Goal: Task Accomplishment & Management: Manage account settings

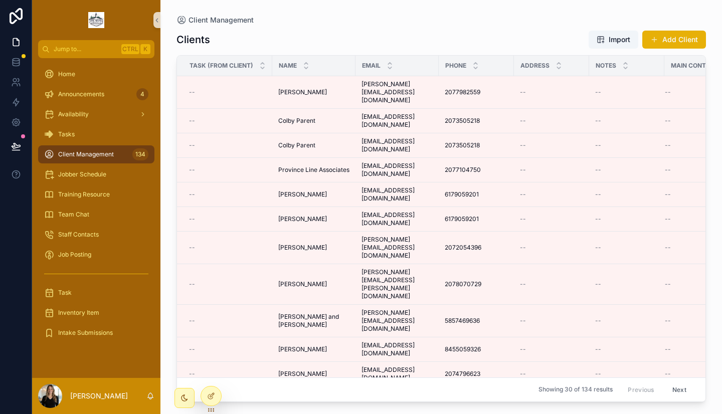
scroll to position [0, 42]
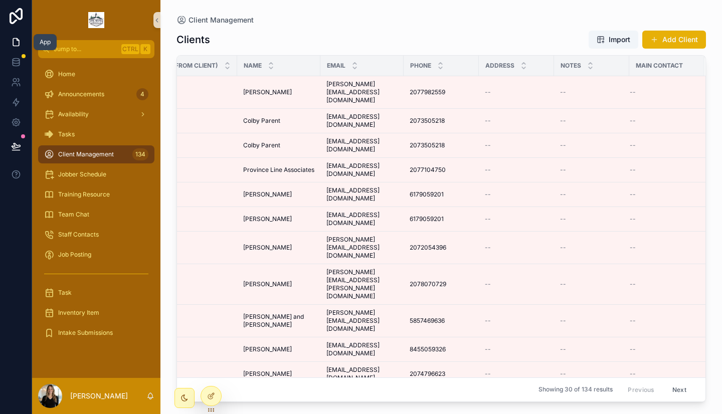
click at [17, 43] on icon at bounding box center [16, 42] width 10 height 10
click at [16, 19] on icon at bounding box center [16, 16] width 20 height 16
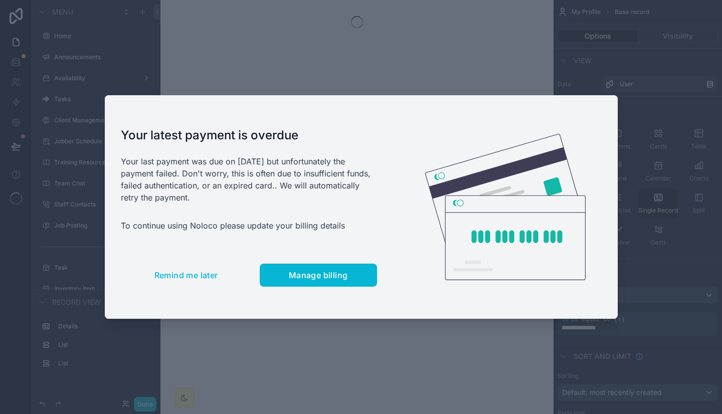
scroll to position [99, 0]
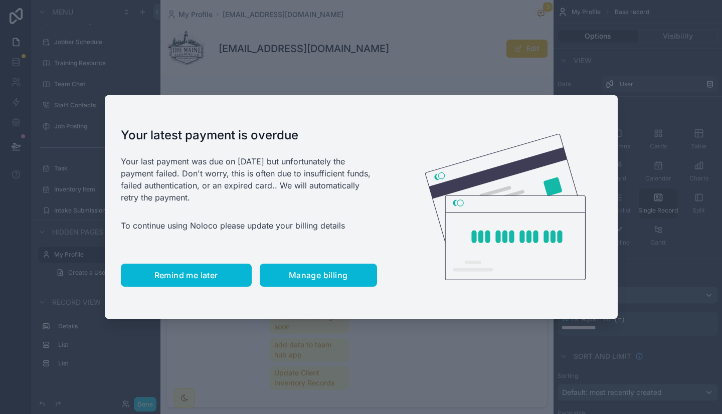
click at [187, 279] on span "Remind me later" at bounding box center [186, 275] width 64 height 10
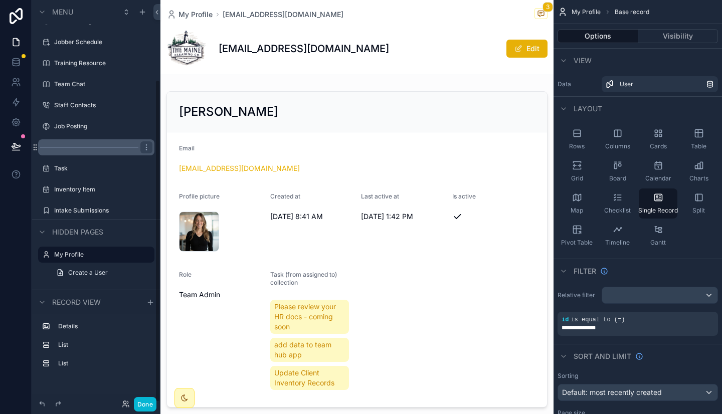
scroll to position [0, 0]
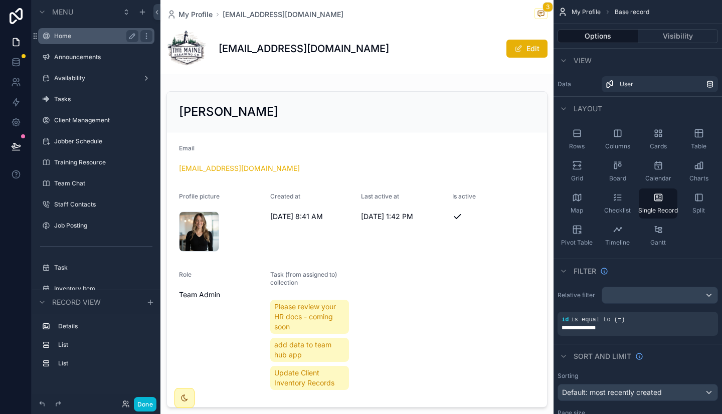
click at [87, 38] on label "Home" at bounding box center [94, 36] width 80 height 8
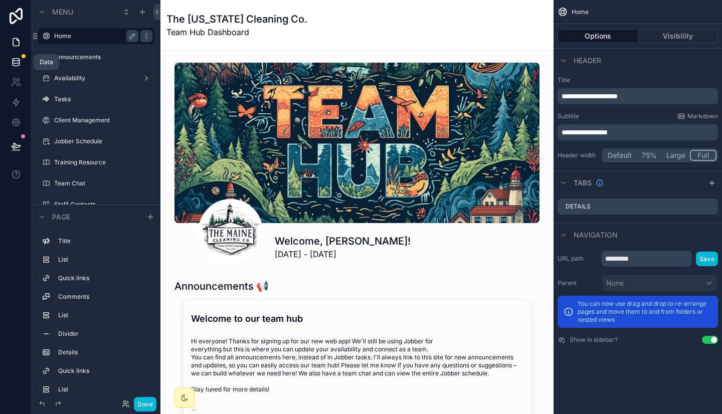
click at [17, 61] on icon at bounding box center [16, 60] width 7 height 3
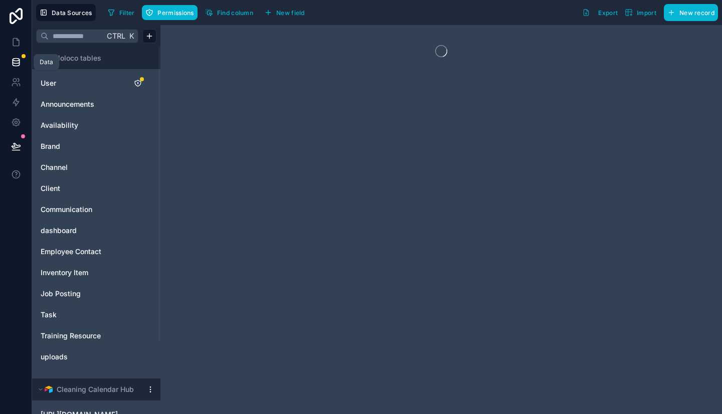
click at [17, 64] on icon at bounding box center [16, 62] width 7 height 4
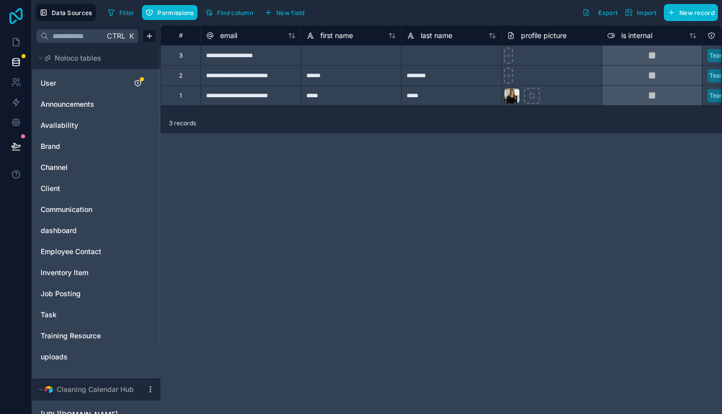
click at [19, 10] on icon at bounding box center [16, 16] width 13 height 16
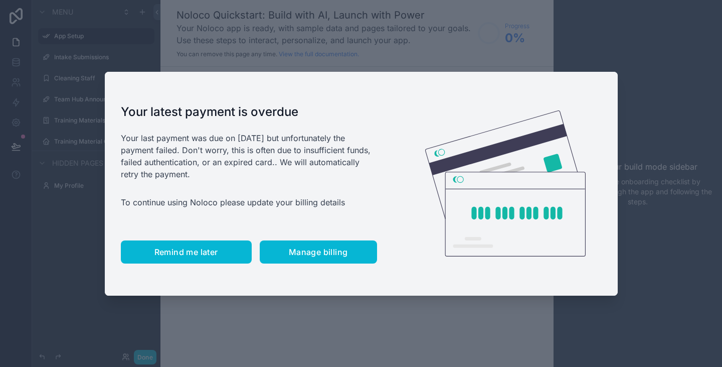
click at [206, 248] on span "Remind me later" at bounding box center [186, 252] width 64 height 10
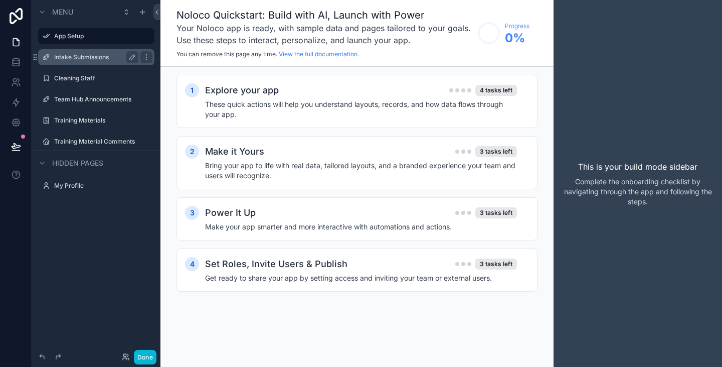
click at [79, 59] on label "Intake Submissions" at bounding box center [94, 57] width 80 height 8
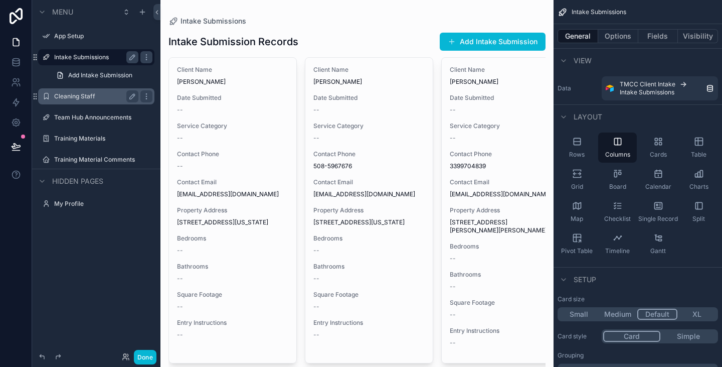
click at [86, 96] on label "Cleaning Staff" at bounding box center [94, 96] width 80 height 8
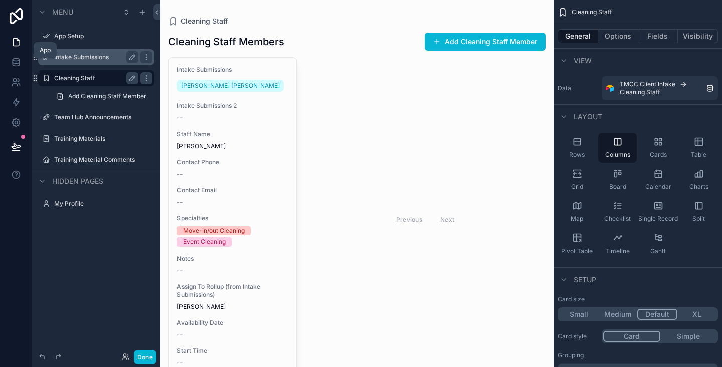
click at [15, 41] on icon at bounding box center [16, 42] width 10 height 10
click at [15, 16] on icon at bounding box center [16, 16] width 13 height 16
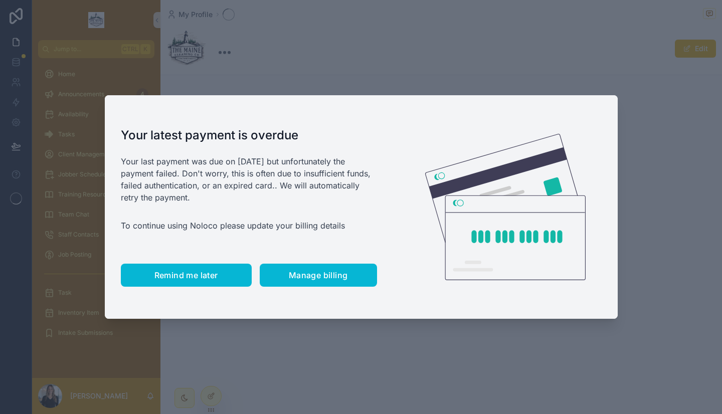
click at [166, 282] on button "Remind me later" at bounding box center [186, 275] width 131 height 23
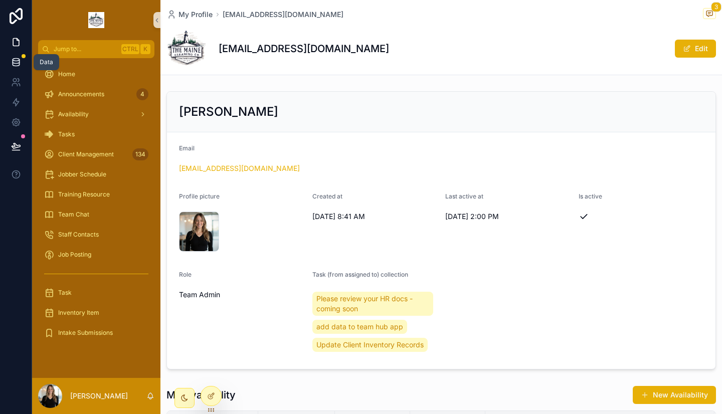
click at [19, 65] on icon at bounding box center [16, 64] width 7 height 4
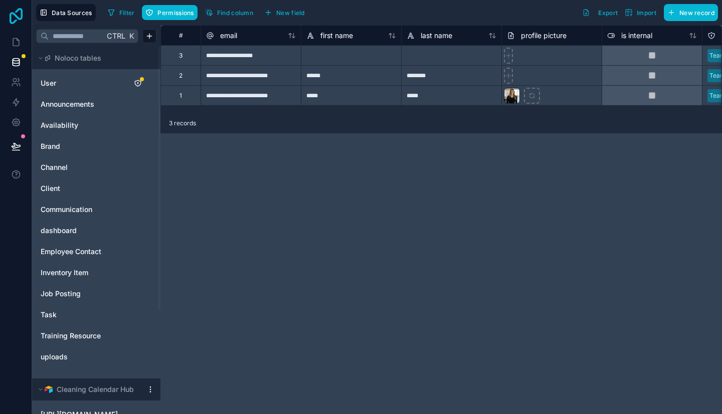
click at [16, 12] on icon at bounding box center [16, 16] width 13 height 16
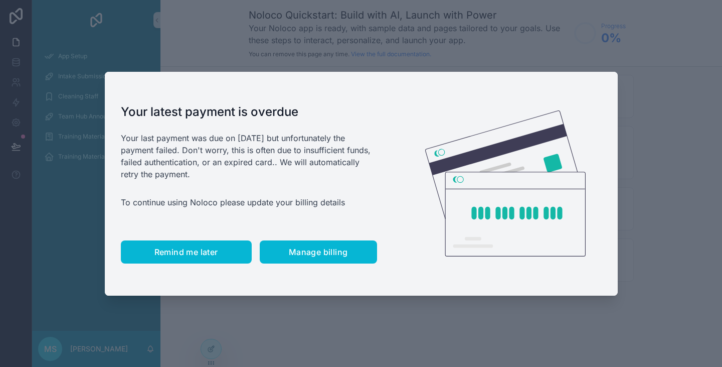
click at [166, 250] on span "Remind me later" at bounding box center [186, 252] width 64 height 10
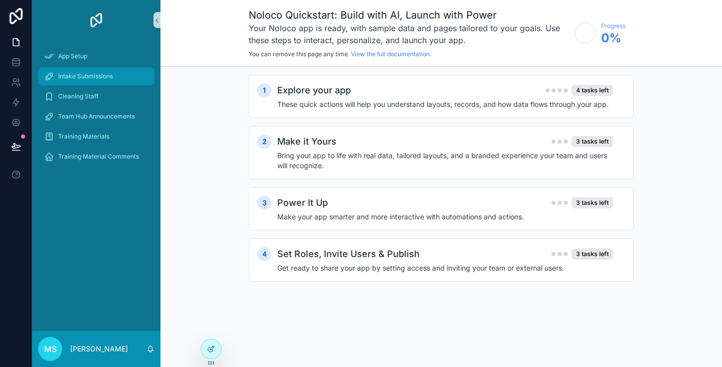
click at [110, 80] on span "Intake Submissions" at bounding box center [85, 76] width 55 height 8
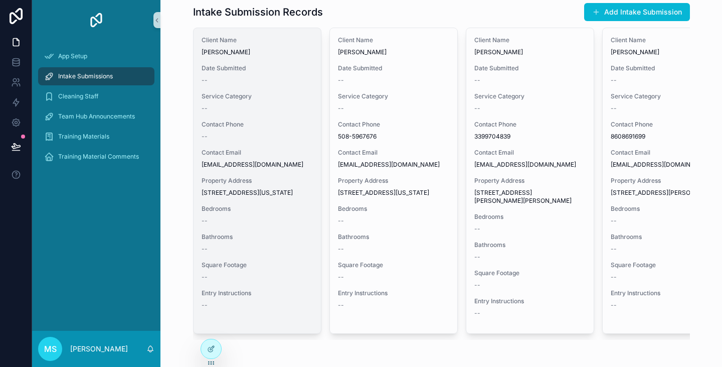
scroll to position [34, 0]
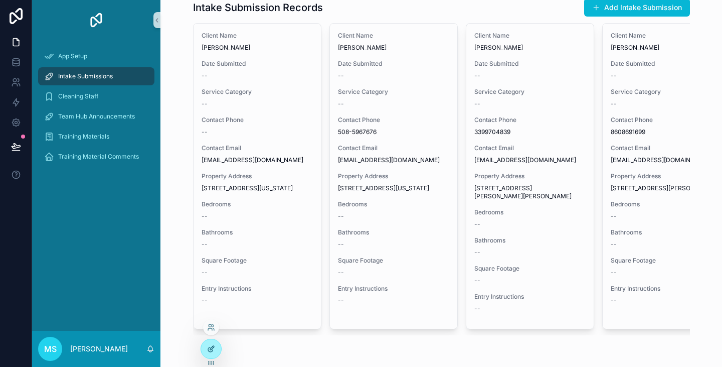
click at [211, 349] on icon at bounding box center [211, 349] width 8 height 8
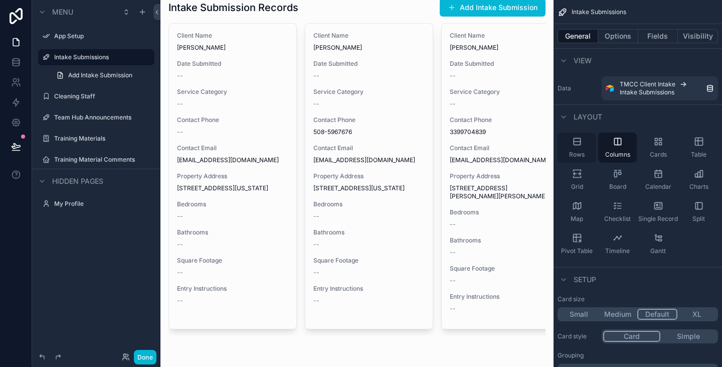
click at [578, 148] on div "Rows" at bounding box center [577, 147] width 39 height 30
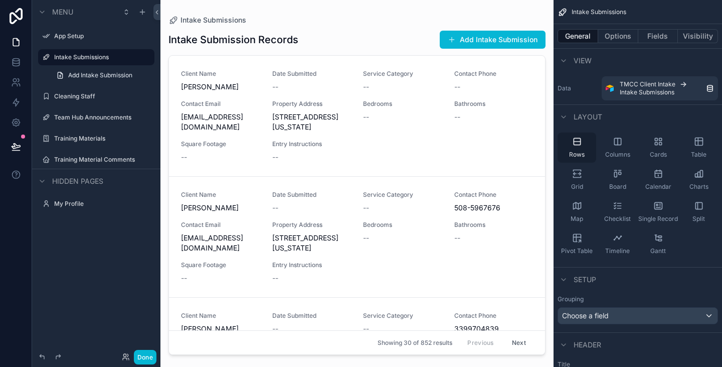
scroll to position [0, 0]
click at [132, 58] on icon "scrollable content" at bounding box center [132, 57] width 8 height 8
click at [109, 58] on input "**********" at bounding box center [88, 57] width 68 height 12
type input "**********"
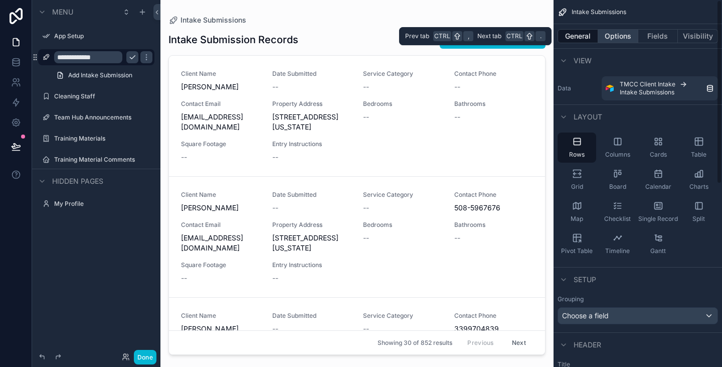
click at [618, 36] on button "Options" at bounding box center [618, 36] width 40 height 14
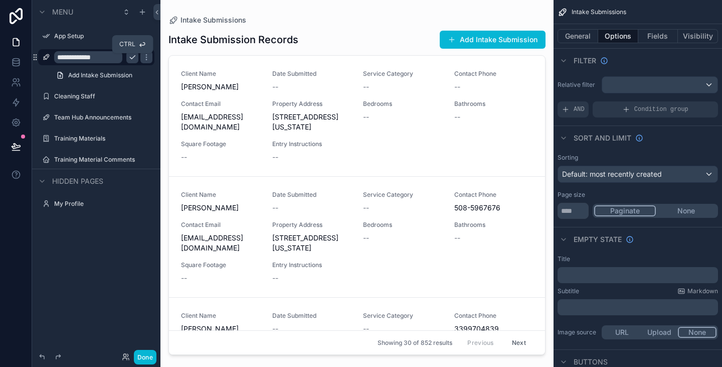
click at [130, 57] on icon "scrollable content" at bounding box center [132, 58] width 5 height 4
click at [649, 87] on div "scrollable content" at bounding box center [659, 85] width 115 height 16
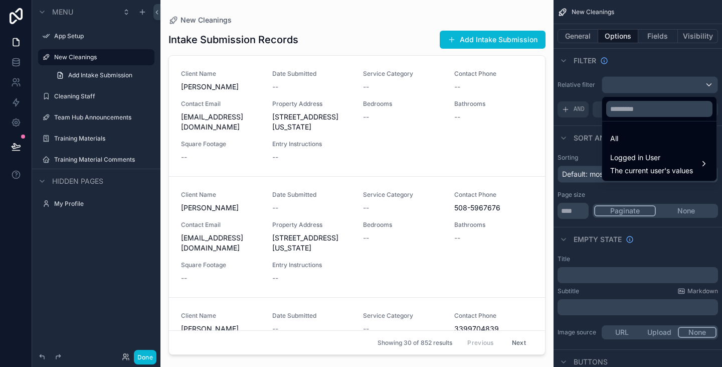
click at [649, 87] on div "scrollable content" at bounding box center [361, 183] width 722 height 367
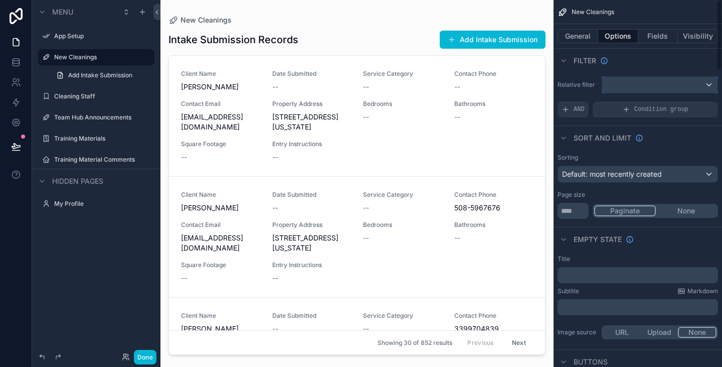
click at [649, 87] on div "scrollable content" at bounding box center [659, 85] width 115 height 16
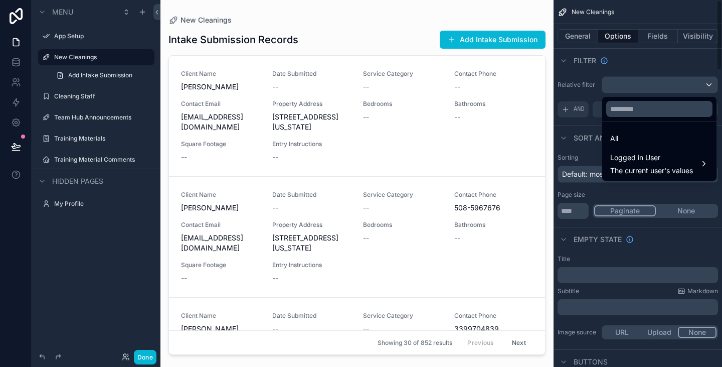
click at [649, 87] on div "scrollable content" at bounding box center [361, 183] width 722 height 367
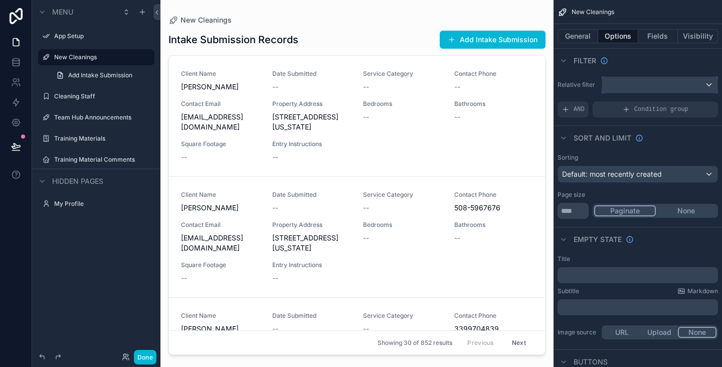
click at [630, 84] on div "scrollable content" at bounding box center [659, 85] width 115 height 16
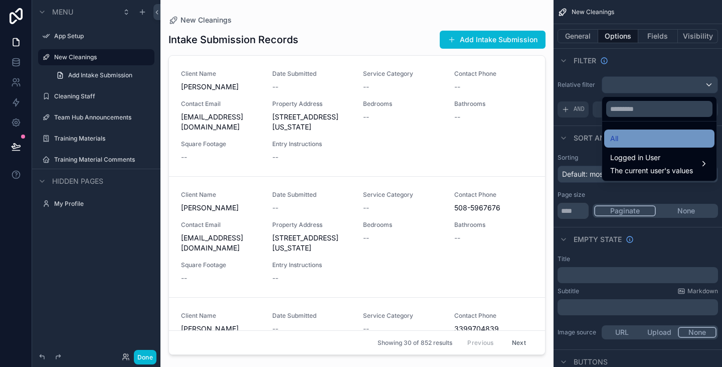
click at [631, 139] on div "All" at bounding box center [659, 138] width 98 height 12
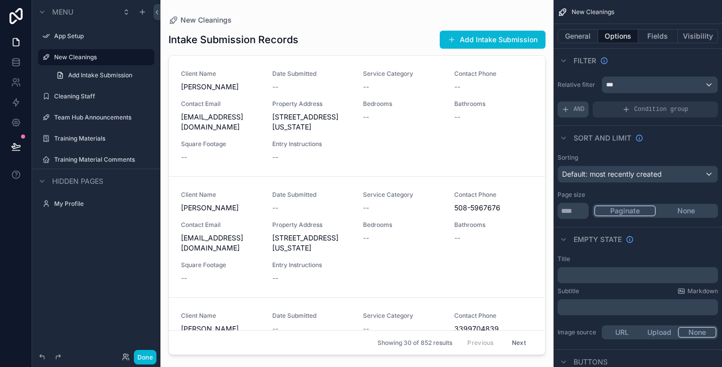
click at [578, 108] on span "AND" at bounding box center [579, 109] width 11 height 8
click at [601, 108] on span "Add a filter" at bounding box center [583, 109] width 43 height 8
click at [692, 102] on icon "scrollable content" at bounding box center [693, 102] width 6 height 6
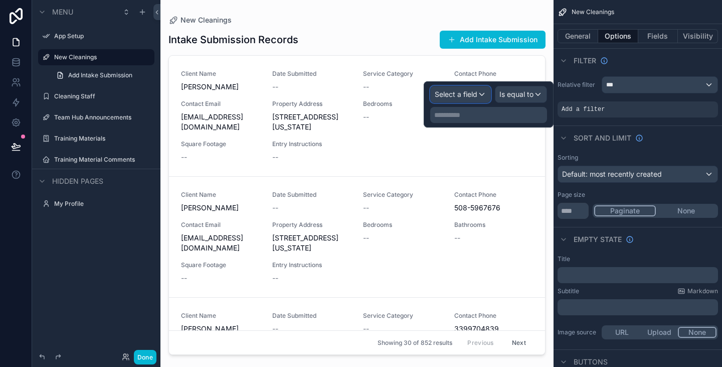
click at [480, 100] on div "Select a field" at bounding box center [461, 94] width 60 height 16
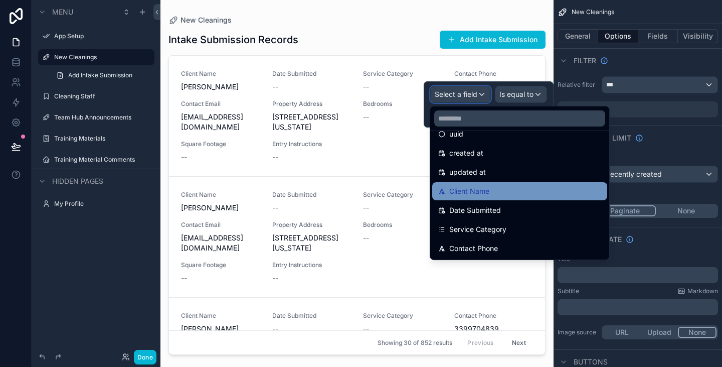
scroll to position [29, 0]
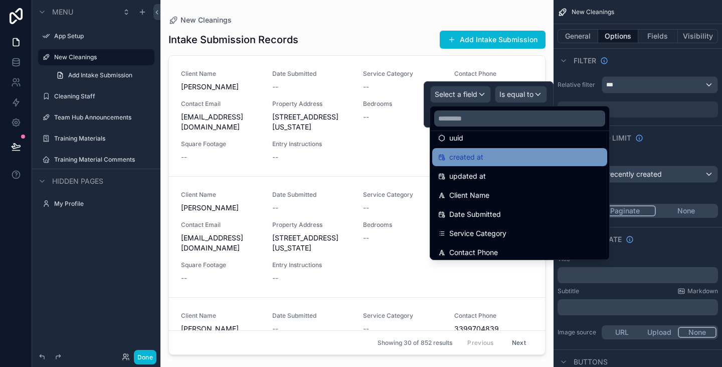
click at [481, 163] on span "created at" at bounding box center [466, 157] width 34 height 12
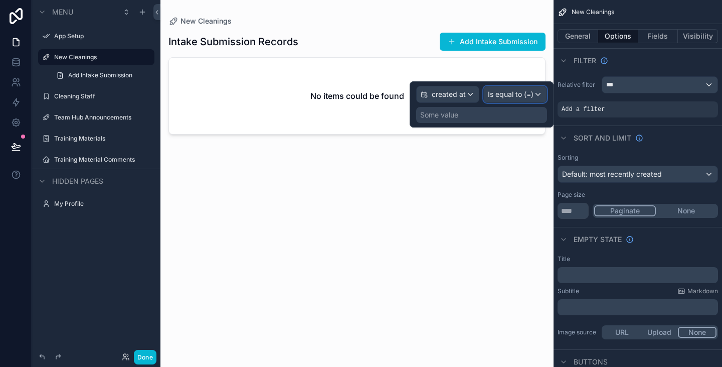
click at [526, 96] on span "Is equal to (=)" at bounding box center [511, 94] width 46 height 10
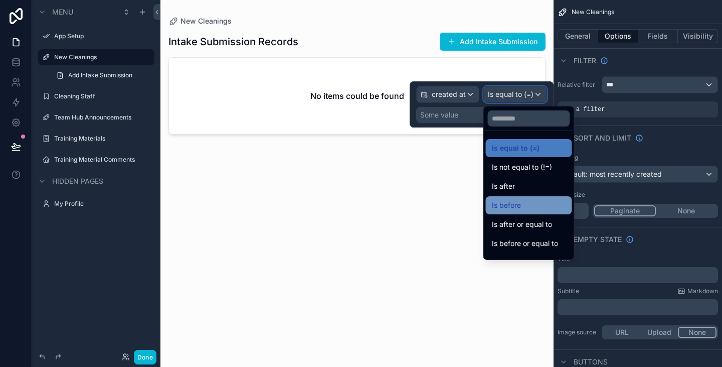
scroll to position [33, 0]
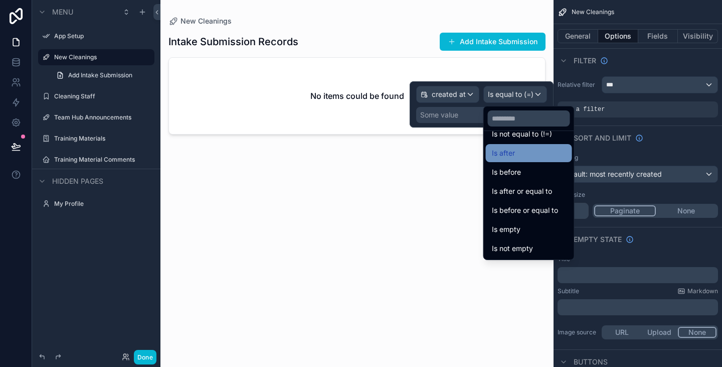
click at [522, 157] on div "Is after" at bounding box center [529, 153] width 74 height 12
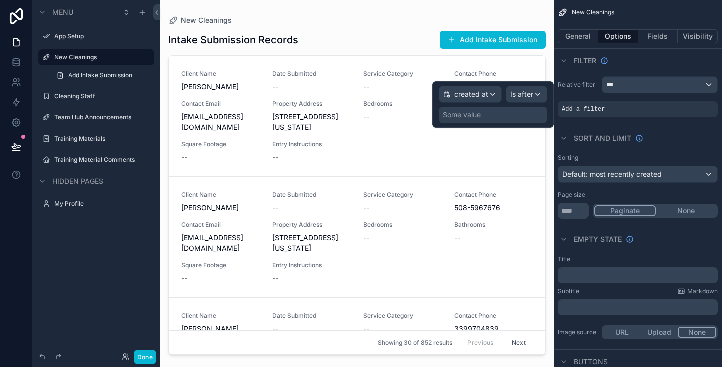
click at [507, 114] on div "Some value" at bounding box center [493, 115] width 108 height 16
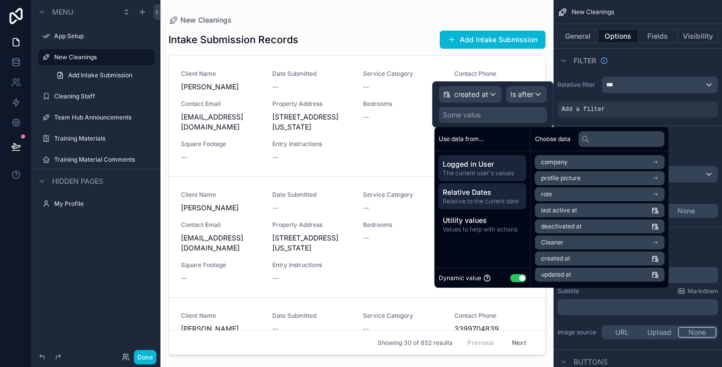
click at [509, 198] on span "Relative to the current date" at bounding box center [483, 201] width 80 height 8
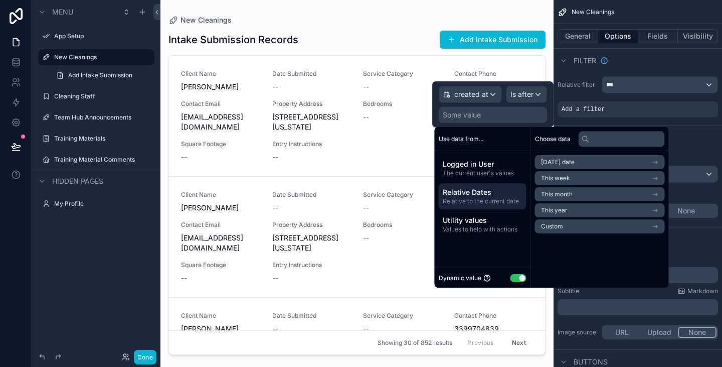
click at [563, 208] on span "This year" at bounding box center [554, 210] width 27 height 8
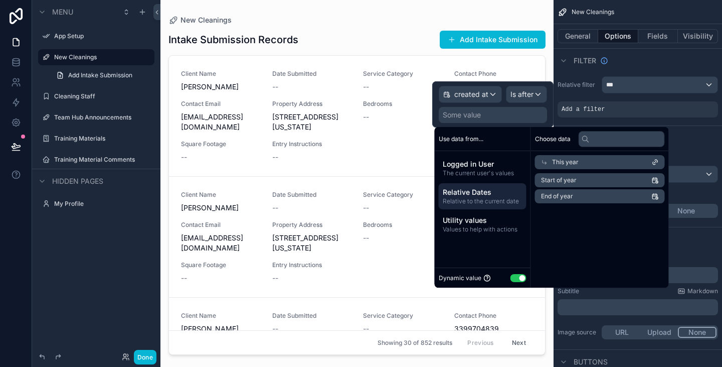
click at [560, 178] on span "Start of year" at bounding box center [559, 180] width 36 height 8
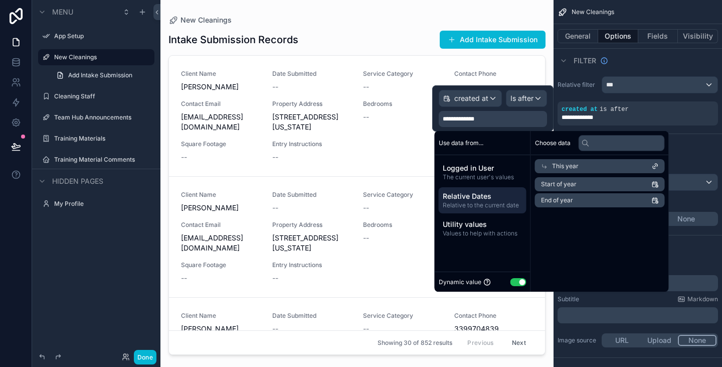
click at [556, 199] on span "End of year" at bounding box center [557, 200] width 32 height 8
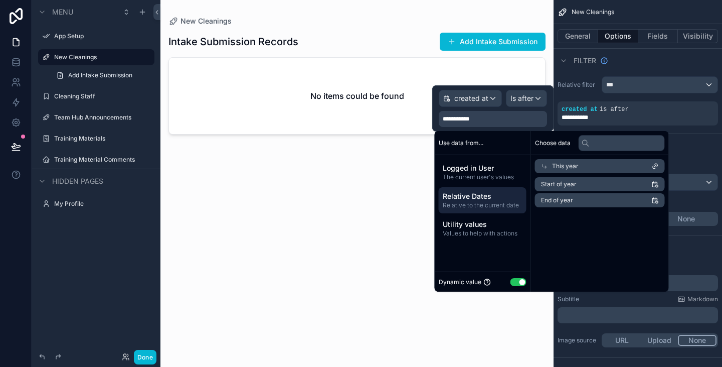
click at [629, 185] on li "Start of year" at bounding box center [600, 184] width 130 height 14
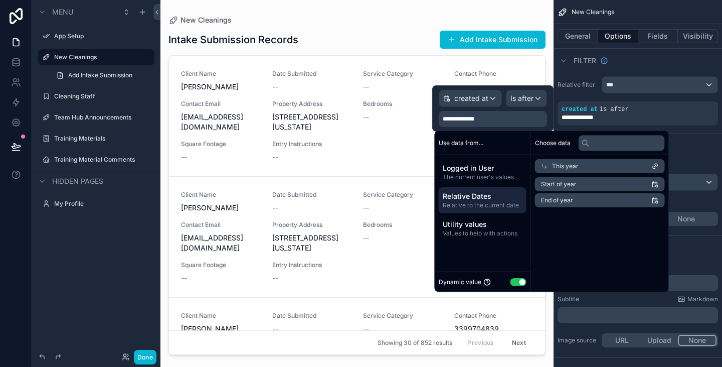
click at [471, 207] on span "Relative to the current date" at bounding box center [483, 205] width 80 height 8
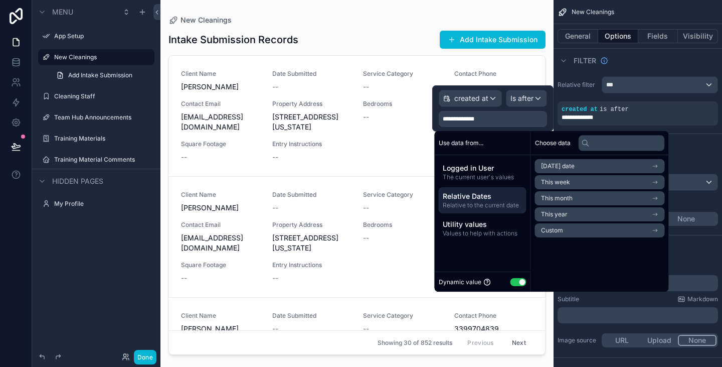
click at [567, 197] on span "This month" at bounding box center [557, 198] width 32 height 8
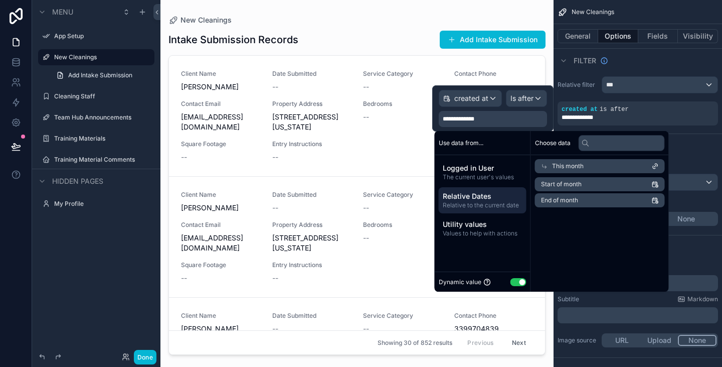
click at [570, 180] on span "Start of month" at bounding box center [561, 184] width 41 height 8
click at [569, 199] on span "End of month" at bounding box center [559, 200] width 37 height 8
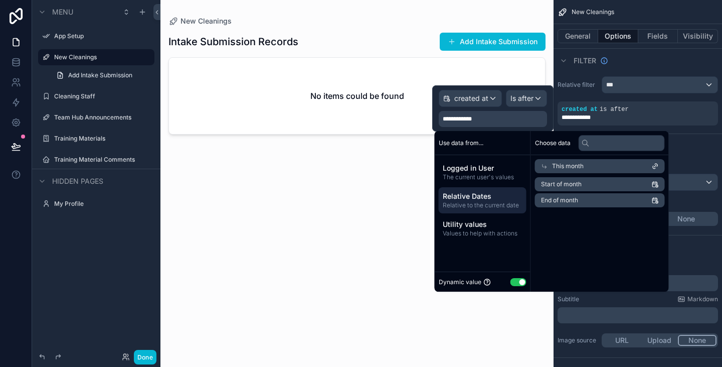
click at [570, 180] on li "Start of month" at bounding box center [600, 184] width 130 height 14
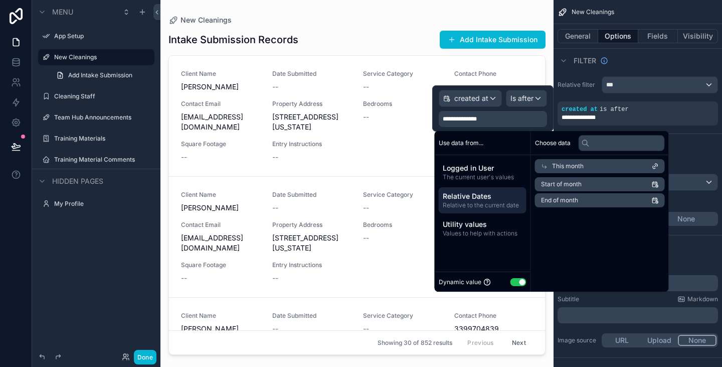
click at [566, 166] on span "This month" at bounding box center [568, 166] width 32 height 8
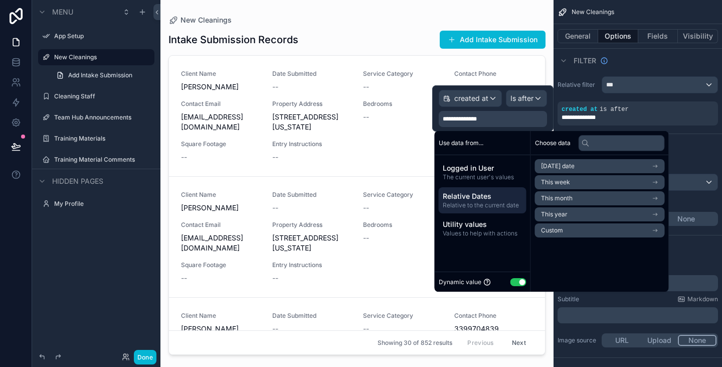
click at [570, 187] on li "This week" at bounding box center [600, 182] width 130 height 14
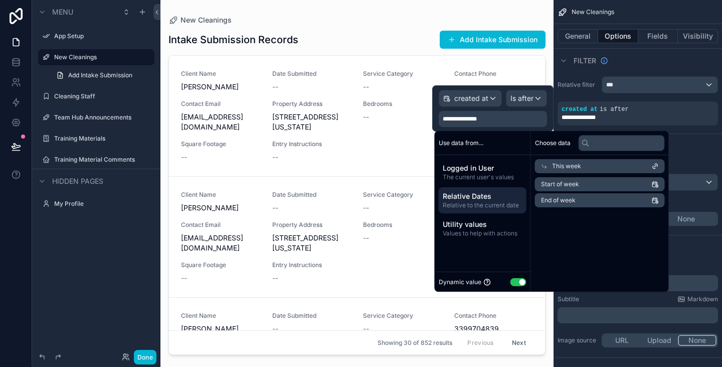
click at [570, 183] on span "Start of week" at bounding box center [560, 184] width 38 height 8
click at [491, 209] on span "Relative to the current date" at bounding box center [483, 205] width 80 height 8
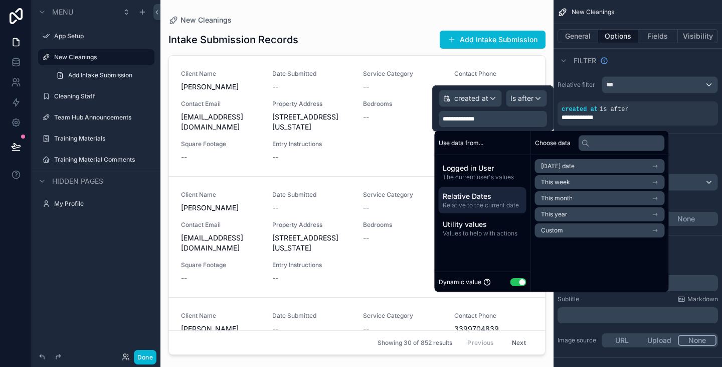
click at [562, 231] on span "Custom" at bounding box center [552, 230] width 22 height 8
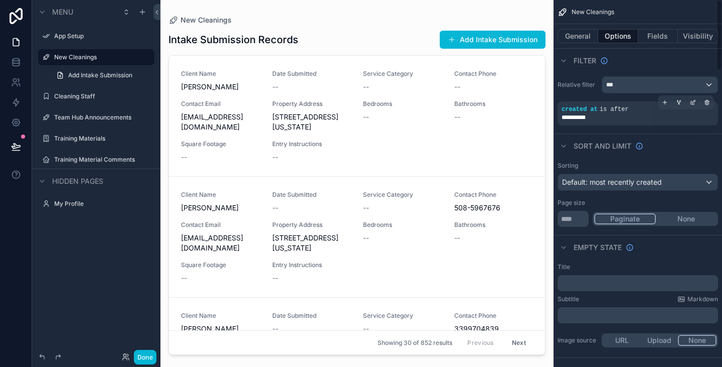
click at [626, 116] on div "**********" at bounding box center [638, 117] width 152 height 8
drag, startPoint x: 579, startPoint y: 108, endPoint x: 705, endPoint y: 104, distance: 126.0
click at [705, 104] on div "**********" at bounding box center [638, 113] width 161 height 24
click at [705, 104] on icon "scrollable content" at bounding box center [707, 102] width 6 height 6
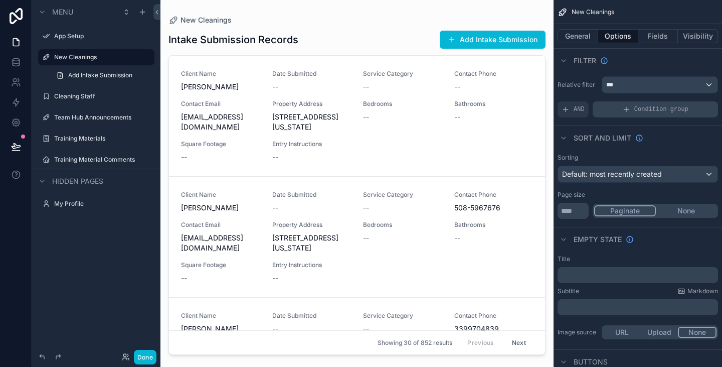
click at [644, 111] on span "Condition group" at bounding box center [662, 109] width 54 height 8
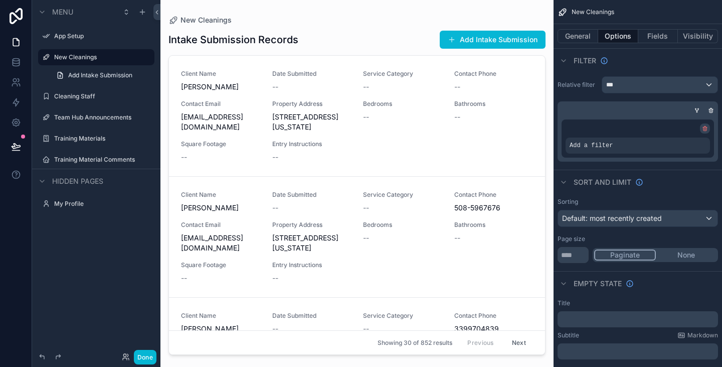
click at [708, 128] on icon "scrollable content" at bounding box center [705, 128] width 6 height 6
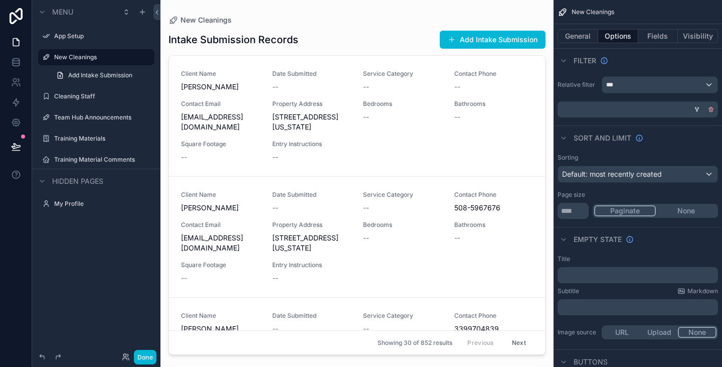
click at [712, 108] on icon "scrollable content" at bounding box center [711, 108] width 4 height 0
click at [577, 111] on span "AND" at bounding box center [579, 109] width 11 height 8
click at [691, 103] on icon "scrollable content" at bounding box center [693, 103] width 4 height 4
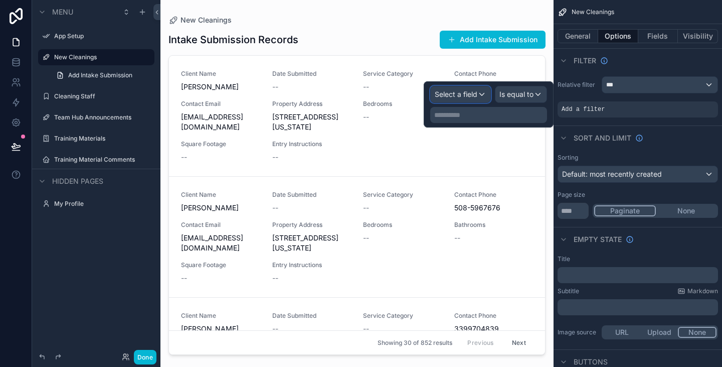
click at [471, 98] on span "Select a field" at bounding box center [456, 94] width 43 height 9
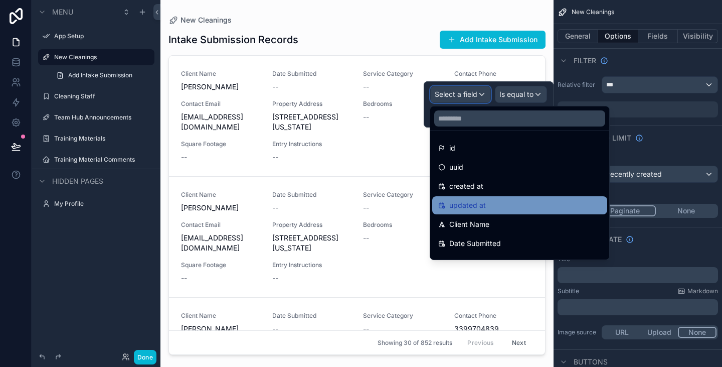
scroll to position [50, 0]
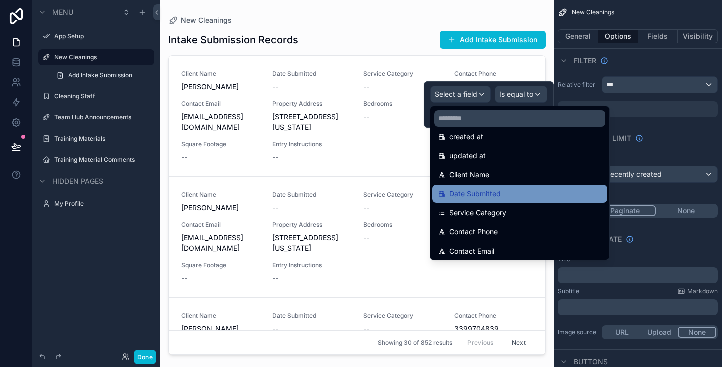
click at [479, 195] on span "Date Submitted" at bounding box center [475, 194] width 52 height 12
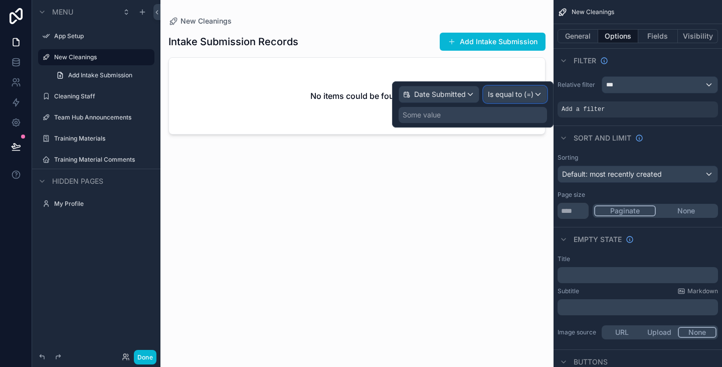
click at [525, 89] on span "Is equal to (=)" at bounding box center [511, 94] width 46 height 10
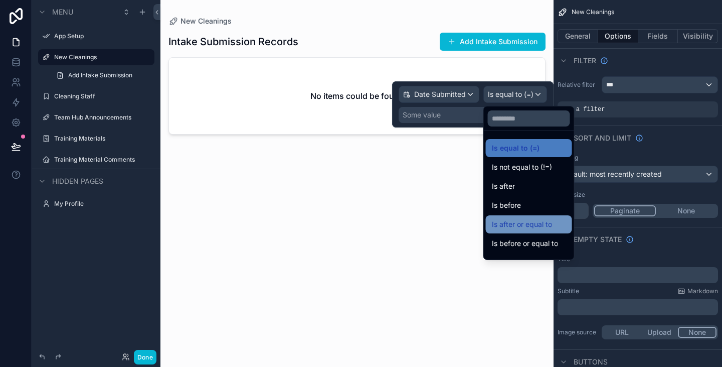
click at [552, 228] on div "Is after or equal to" at bounding box center [529, 224] width 74 height 12
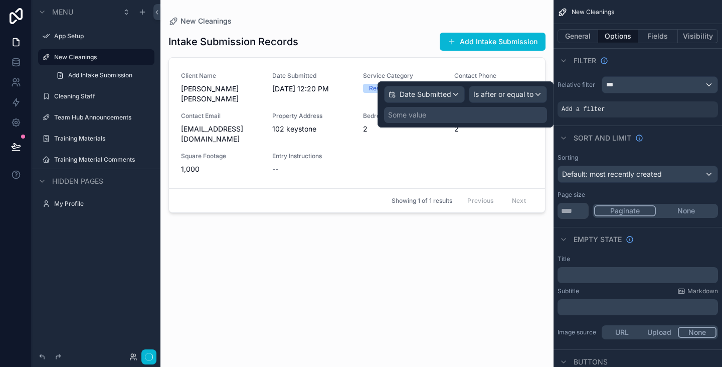
click at [483, 111] on div "Some value" at bounding box center [465, 115] width 163 height 16
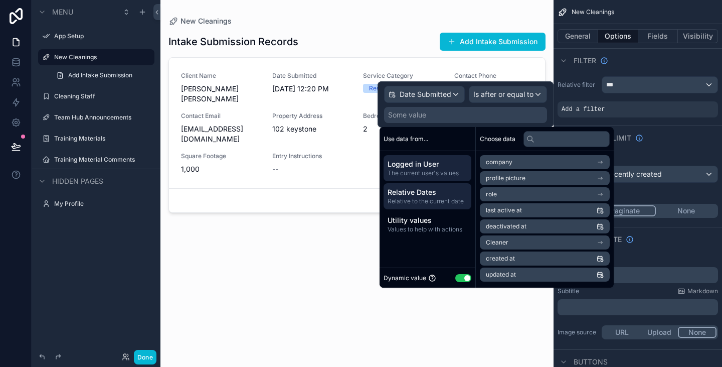
click at [434, 194] on span "Relative Dates" at bounding box center [428, 192] width 80 height 10
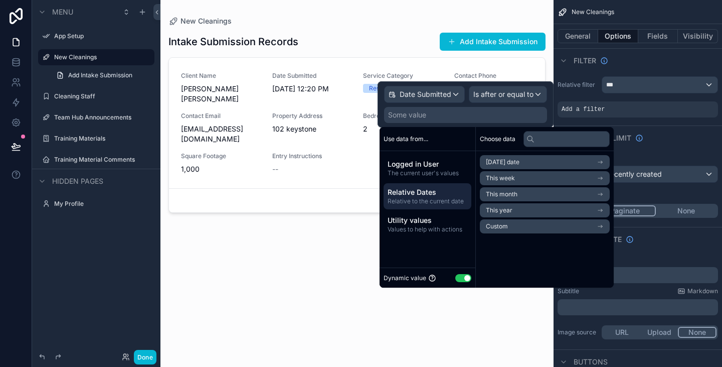
click at [514, 211] on li "This year" at bounding box center [545, 210] width 130 height 14
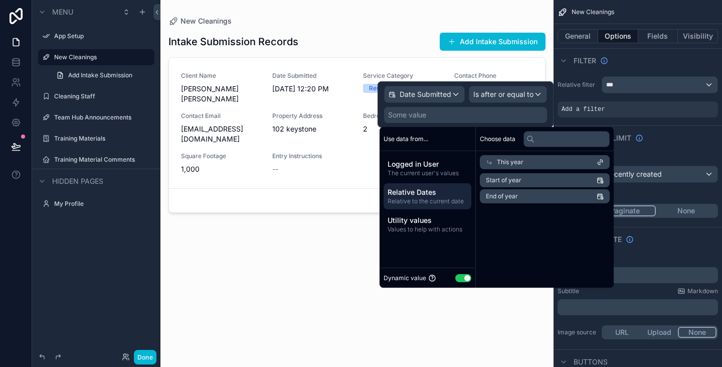
click at [515, 182] on span "Start of year" at bounding box center [504, 180] width 36 height 8
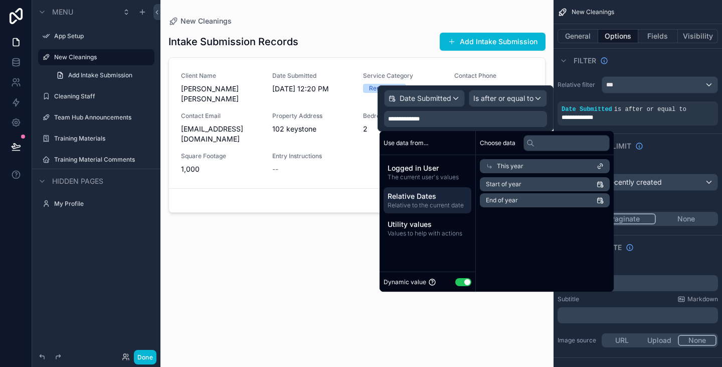
click at [305, 237] on div "scrollable content" at bounding box center [357, 177] width 393 height 355
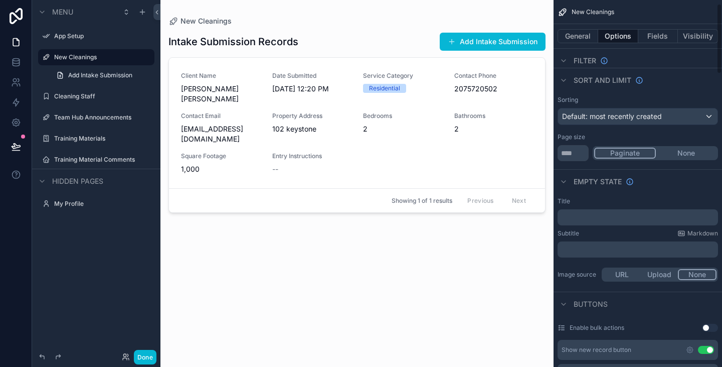
scroll to position [0, 0]
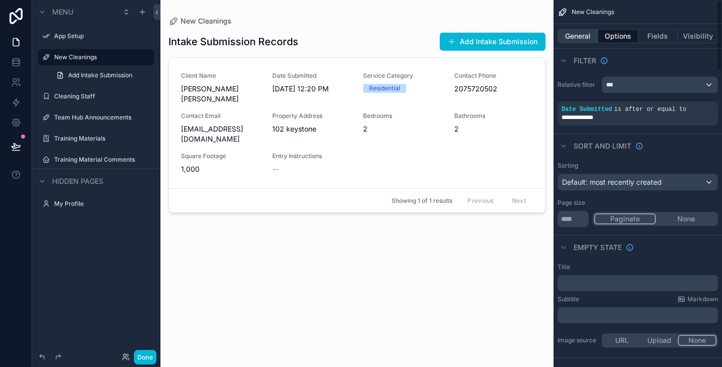
click at [580, 37] on button "General" at bounding box center [578, 36] width 41 height 14
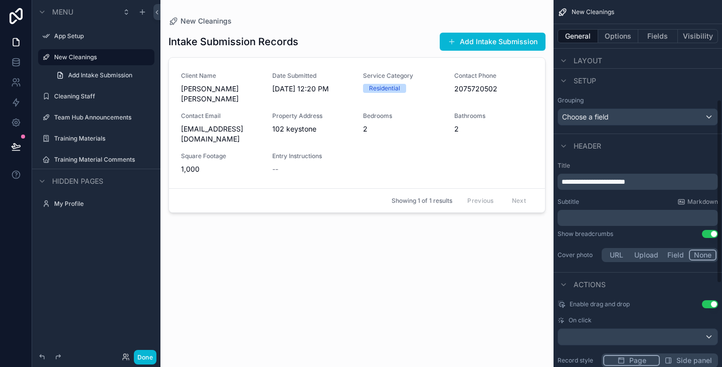
scroll to position [201, 0]
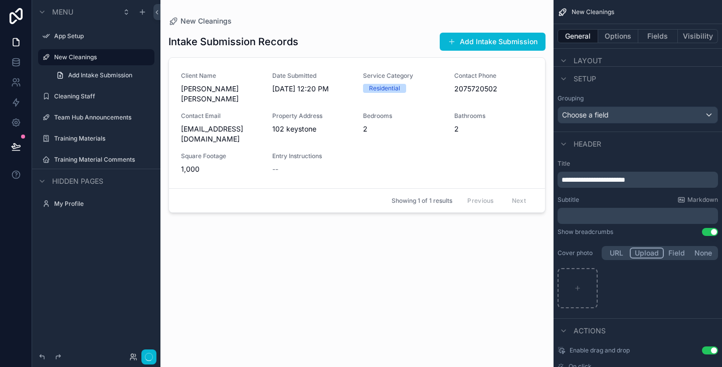
click at [640, 255] on button "Upload" at bounding box center [647, 252] width 34 height 11
click at [574, 278] on div "scrollable content" at bounding box center [578, 288] width 40 height 40
type input "**********"
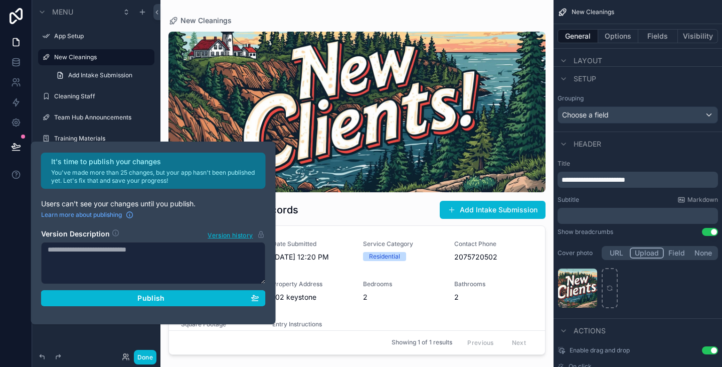
click at [355, 203] on div "Intake Submission Records Add Intake Submission" at bounding box center [357, 205] width 377 height 27
click at [550, 193] on div "New Cleanings Intake Submission Records Add Intake Submission Client Name sam m…" at bounding box center [357, 177] width 393 height 355
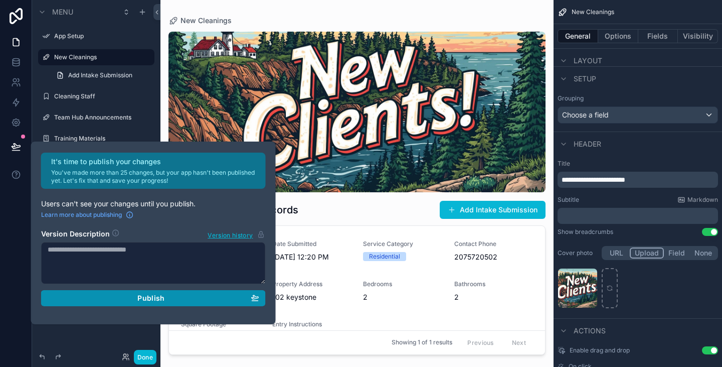
click at [180, 305] on button "Publish" at bounding box center [153, 298] width 225 height 16
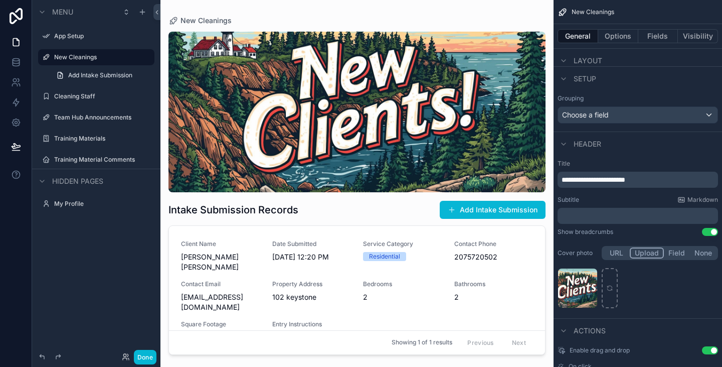
click at [354, 206] on div "Intake Submission Records Add Intake Submission" at bounding box center [357, 205] width 377 height 27
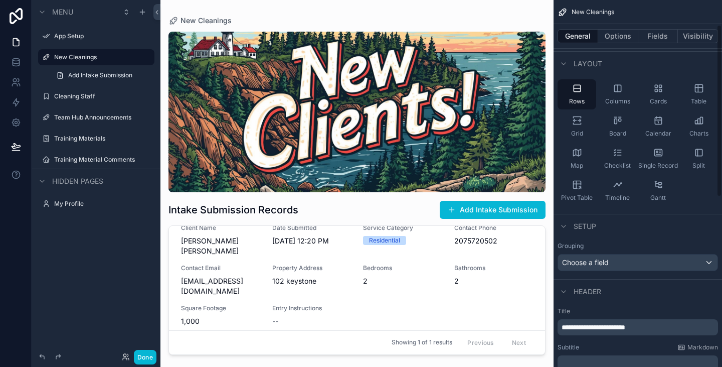
scroll to position [53, 0]
click at [88, 93] on label "Cleaning Staff" at bounding box center [94, 96] width 80 height 8
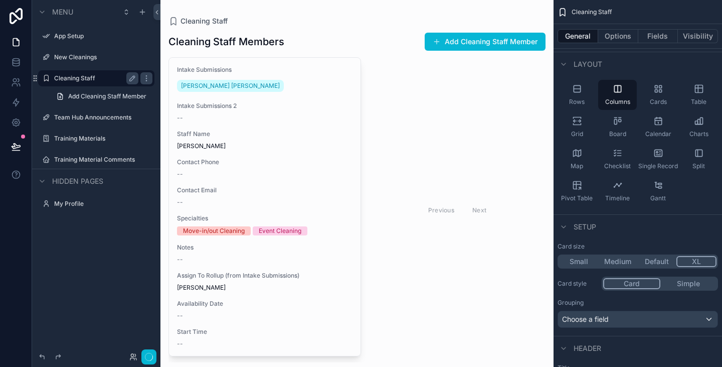
click at [701, 265] on button "XL" at bounding box center [697, 261] width 40 height 11
click at [634, 322] on div "Choose a field" at bounding box center [638, 319] width 160 height 16
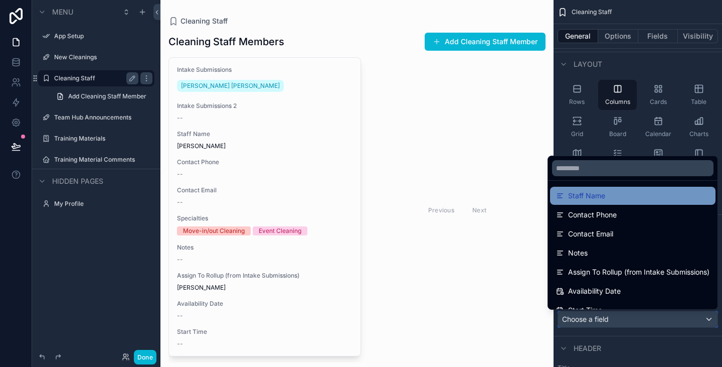
scroll to position [51, 0]
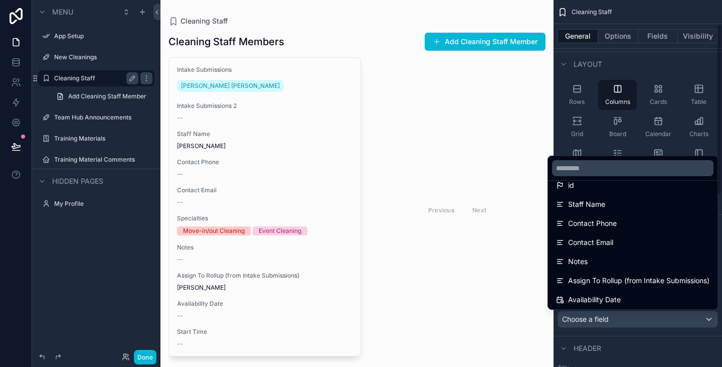
click at [653, 67] on div "scrollable content" at bounding box center [361, 183] width 722 height 367
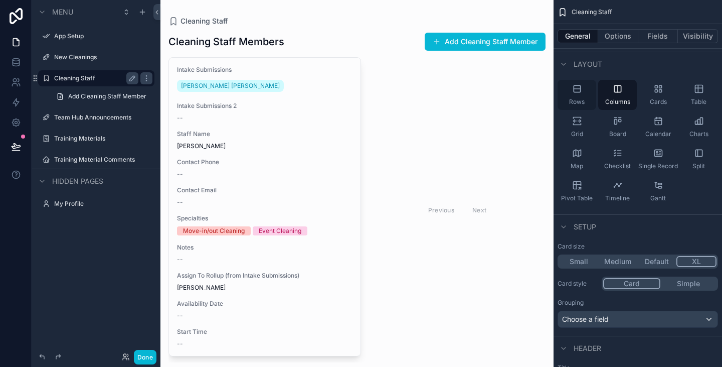
click at [576, 95] on div "Rows" at bounding box center [577, 95] width 39 height 30
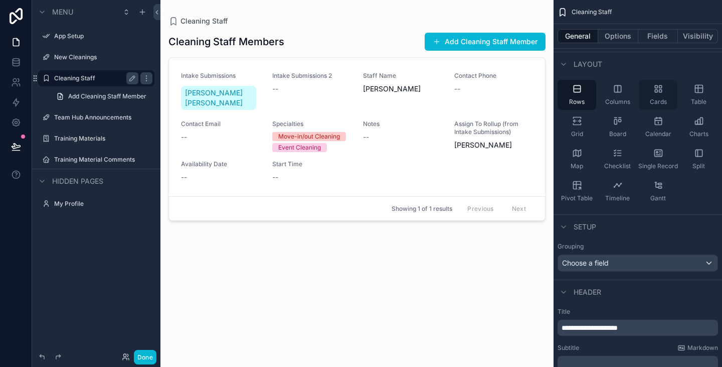
click at [654, 94] on div "Cards" at bounding box center [658, 95] width 39 height 30
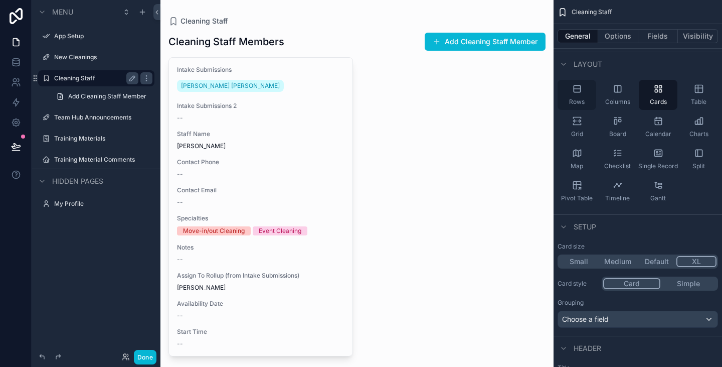
click at [582, 92] on div "Rows" at bounding box center [577, 95] width 39 height 30
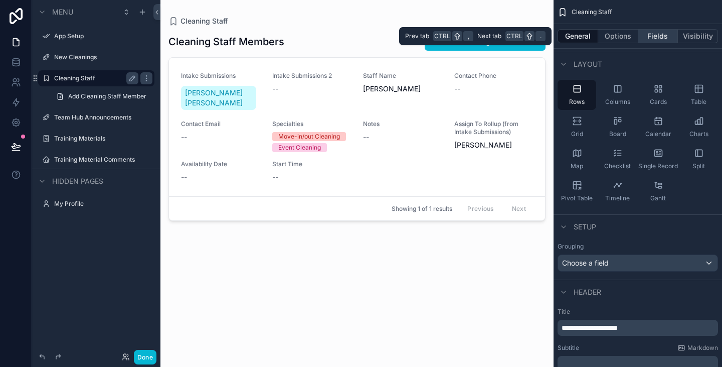
click at [658, 36] on button "Fields" at bounding box center [659, 36] width 40 height 14
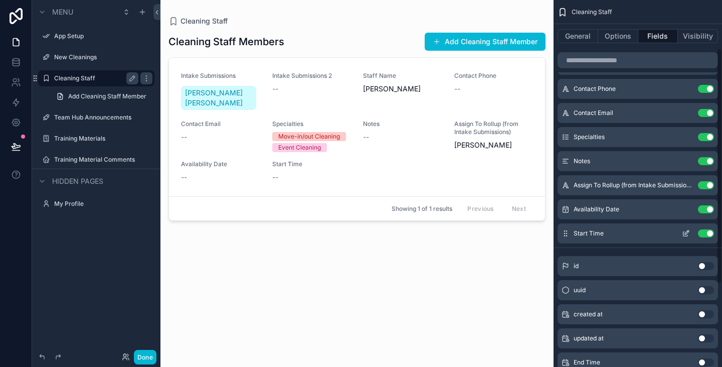
scroll to position [75, 0]
click at [704, 234] on button "Use setting" at bounding box center [706, 233] width 16 height 8
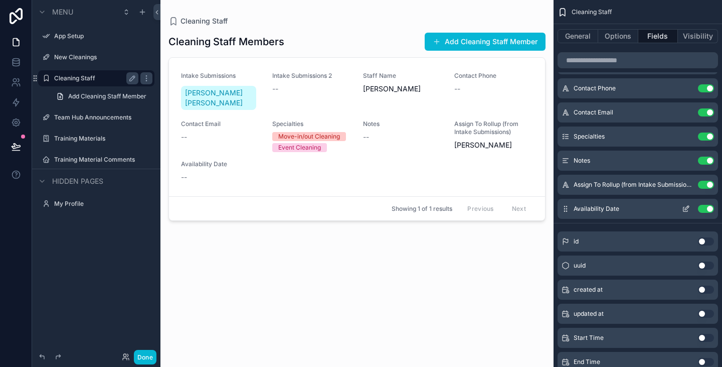
click at [705, 211] on button "Use setting" at bounding box center [706, 209] width 16 height 8
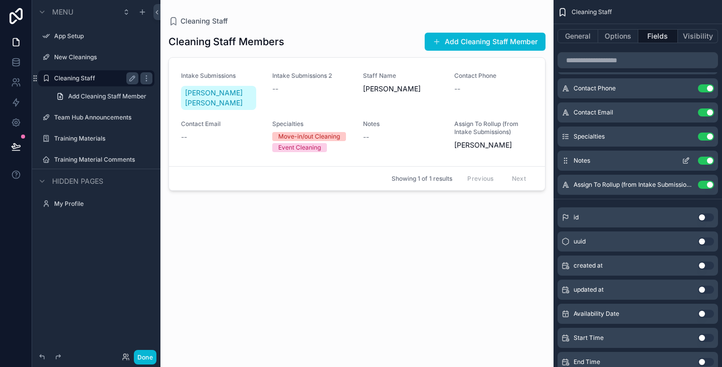
click at [707, 159] on button "Use setting" at bounding box center [706, 160] width 16 height 8
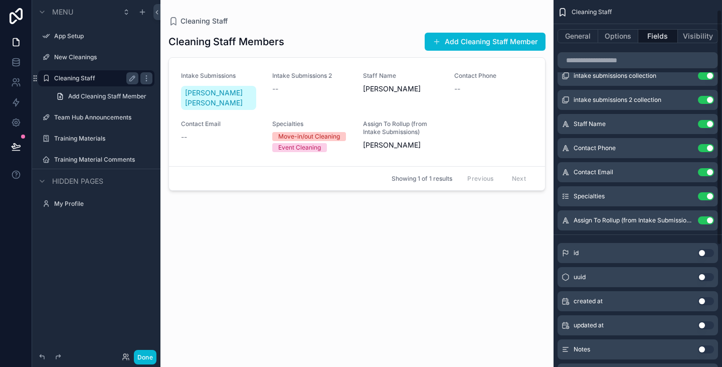
scroll to position [0, 0]
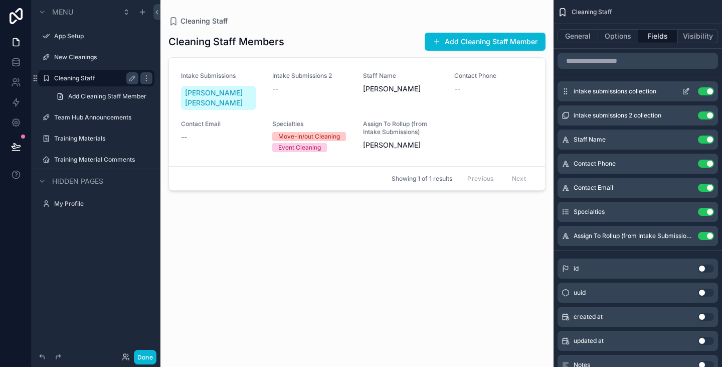
click at [710, 92] on button "Use setting" at bounding box center [706, 91] width 16 height 8
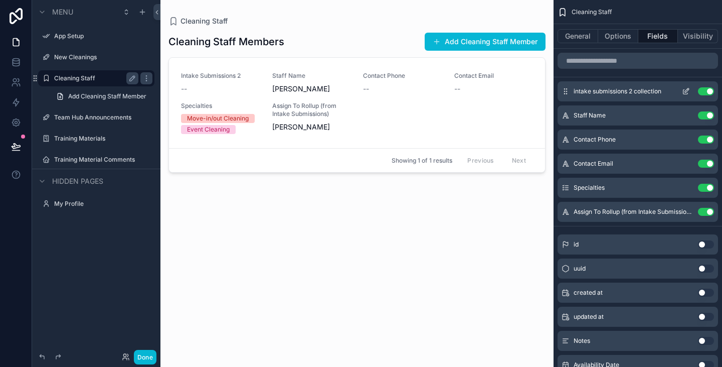
click at [709, 92] on button "Use setting" at bounding box center [706, 91] width 16 height 8
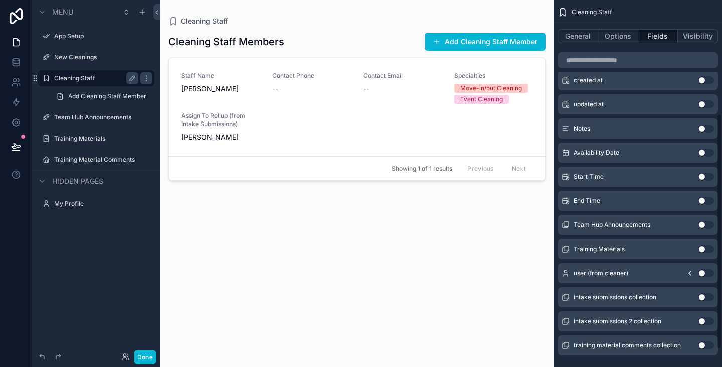
scroll to position [205, 0]
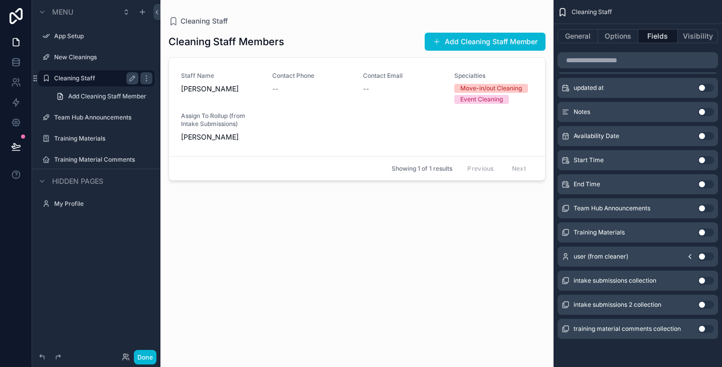
click at [708, 256] on button "Use setting" at bounding box center [706, 256] width 16 height 8
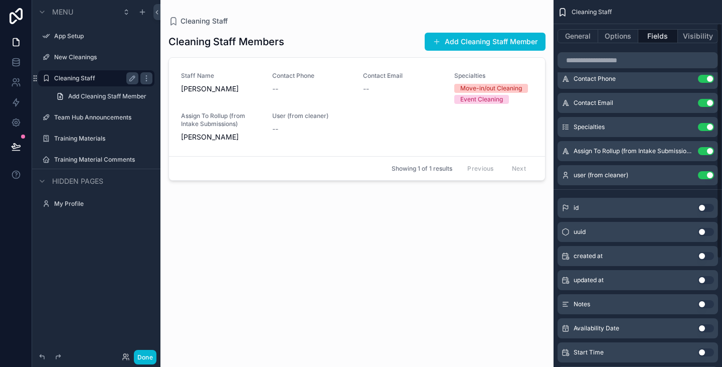
scroll to position [36, 0]
click at [706, 176] on button "Use setting" at bounding box center [706, 176] width 16 height 8
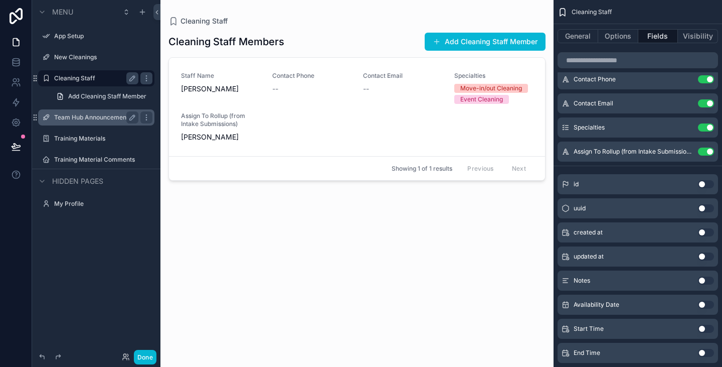
click at [76, 117] on label "Team Hub Announcements" at bounding box center [94, 117] width 80 height 8
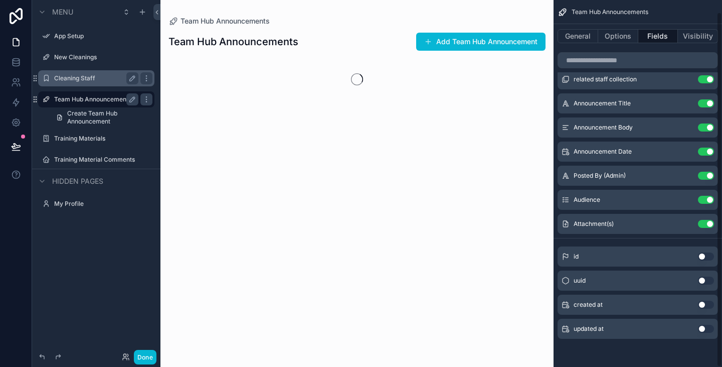
scroll to position [12, 0]
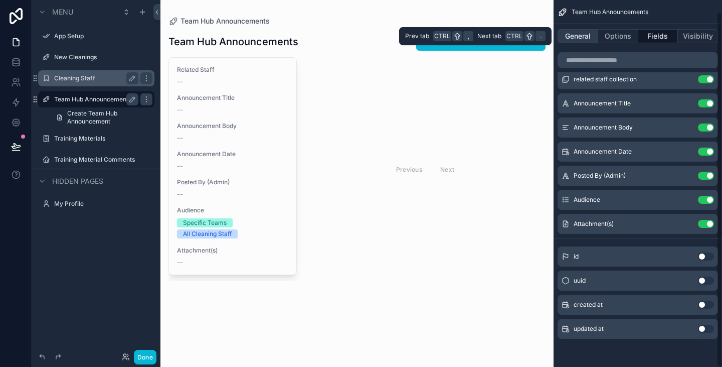
click at [582, 37] on button "General" at bounding box center [578, 36] width 41 height 14
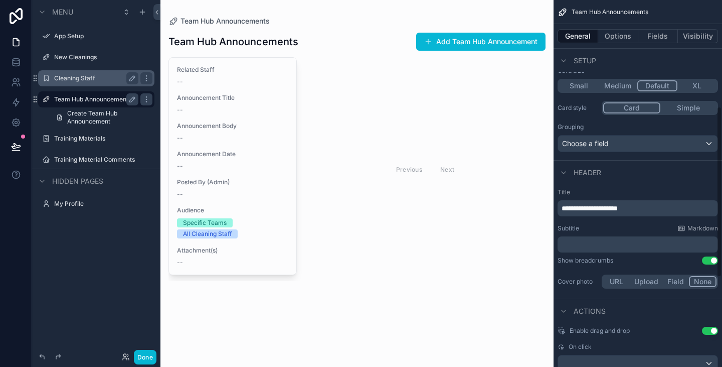
scroll to position [232, 0]
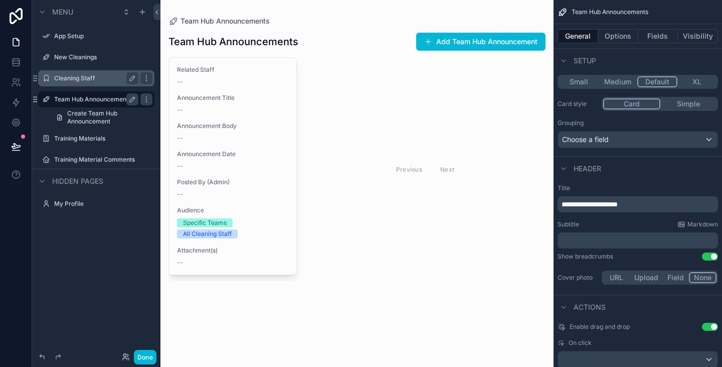
click at [644, 280] on button "Upload" at bounding box center [646, 277] width 33 height 11
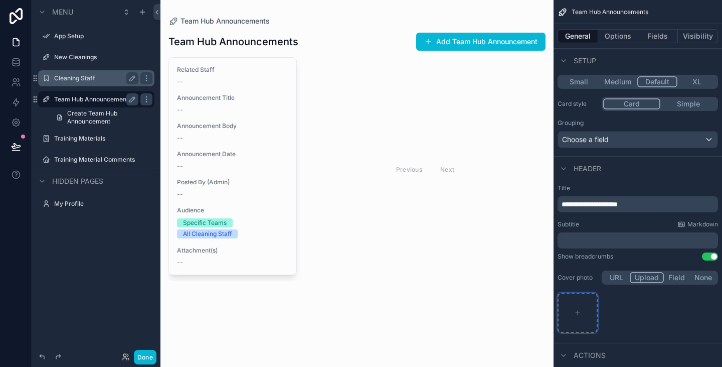
click at [576, 295] on div "scrollable content" at bounding box center [578, 312] width 40 height 40
type input "**********"
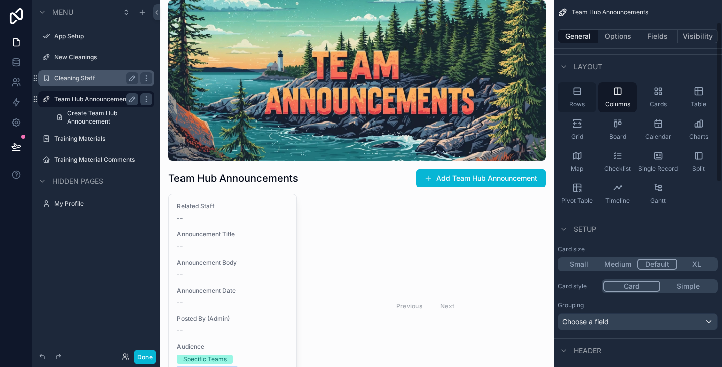
scroll to position [50, 0]
click at [581, 94] on icon "scrollable content" at bounding box center [577, 92] width 10 height 10
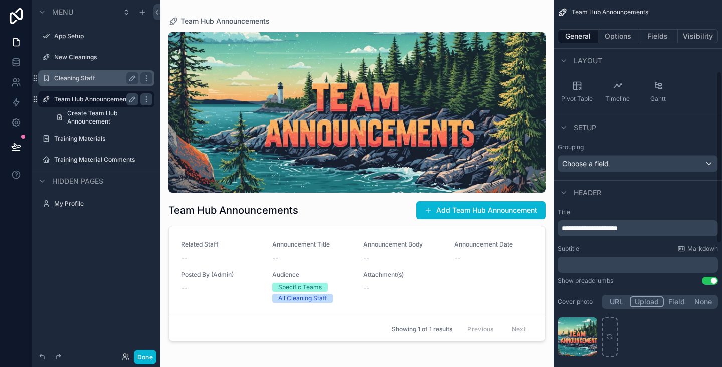
scroll to position [158, 0]
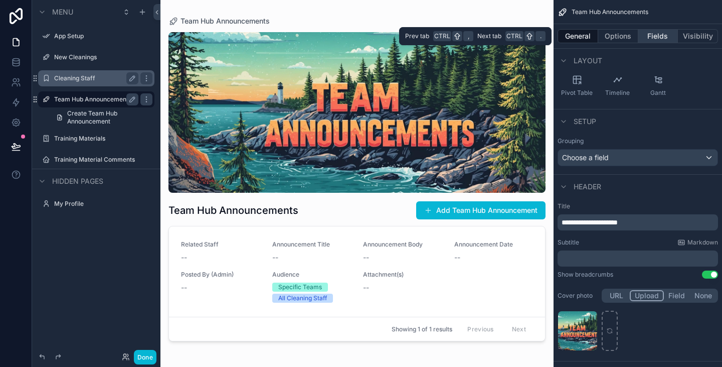
click at [652, 33] on button "Fields" at bounding box center [659, 36] width 40 height 14
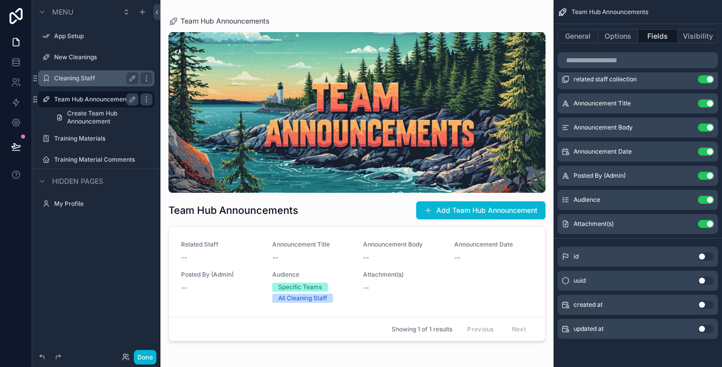
scroll to position [0, 0]
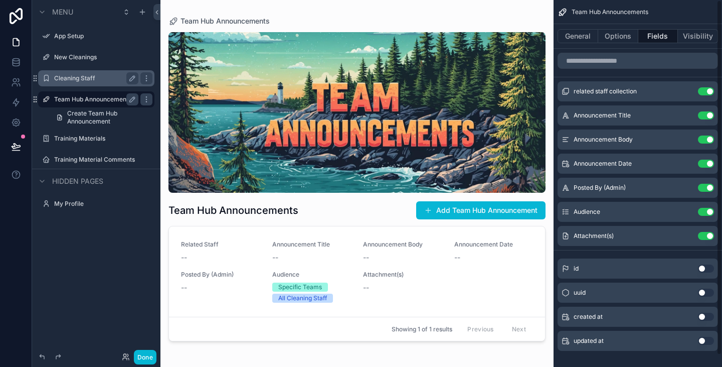
click at [516, 218] on div "scrollable content" at bounding box center [357, 177] width 393 height 355
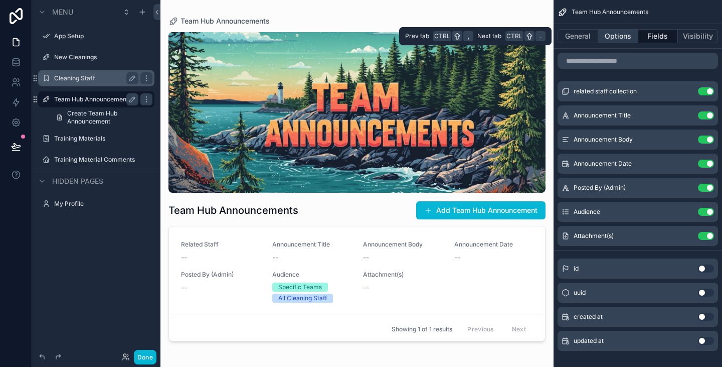
click at [618, 33] on button "Options" at bounding box center [618, 36] width 40 height 14
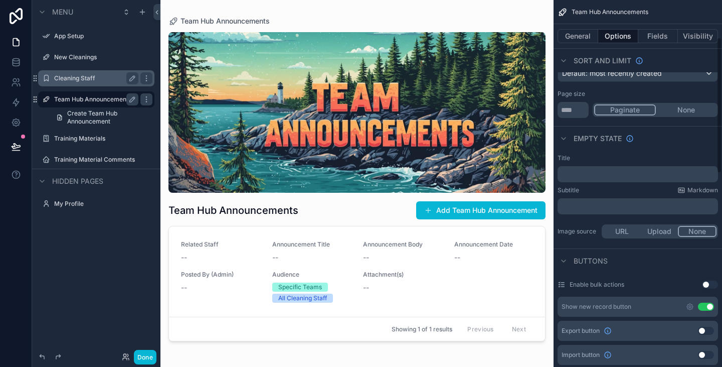
scroll to position [101, 0]
click at [572, 110] on input "**" at bounding box center [573, 109] width 31 height 16
type textarea "**"
click at [572, 110] on input "**" at bounding box center [573, 109] width 31 height 16
type input "**"
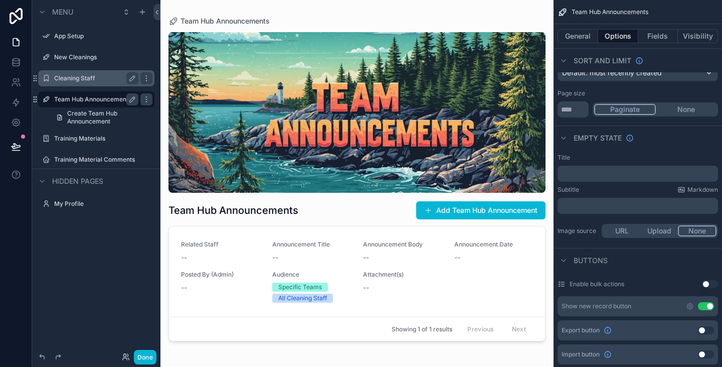
click at [665, 148] on div "Empty state" at bounding box center [638, 137] width 169 height 24
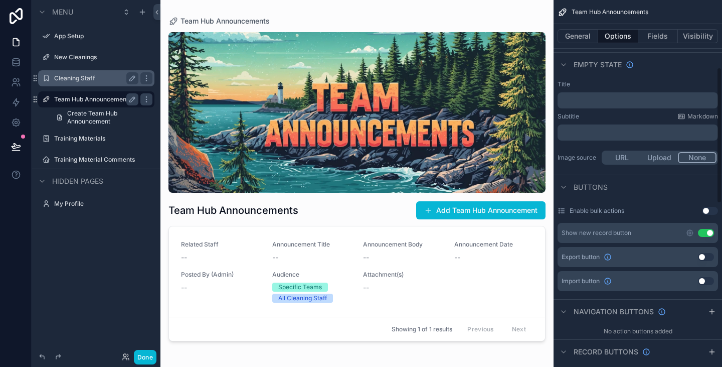
scroll to position [183, 0]
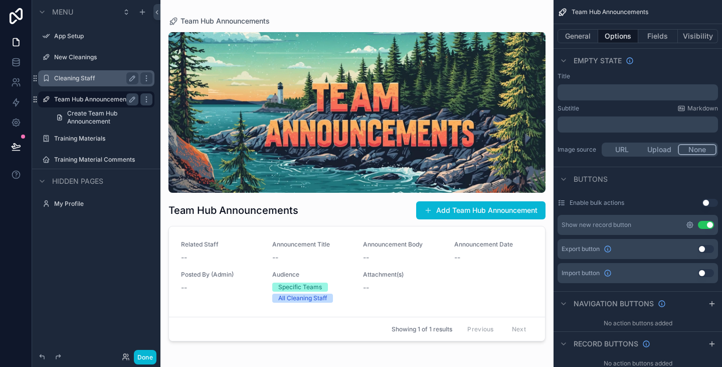
click at [690, 224] on icon "scrollable content" at bounding box center [690, 225] width 2 height 2
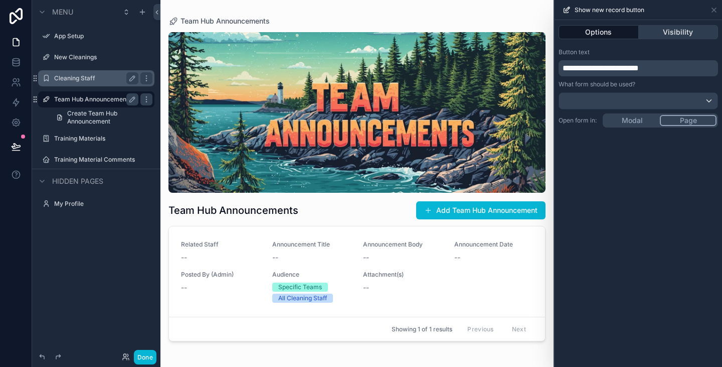
click at [686, 34] on button "Visibility" at bounding box center [679, 32] width 80 height 14
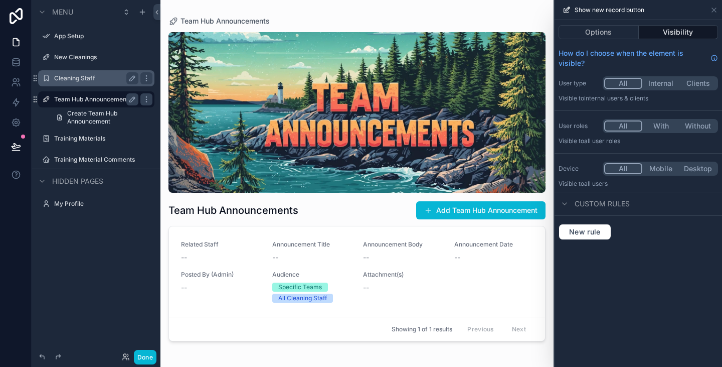
click at [659, 126] on button "With" at bounding box center [661, 125] width 37 height 11
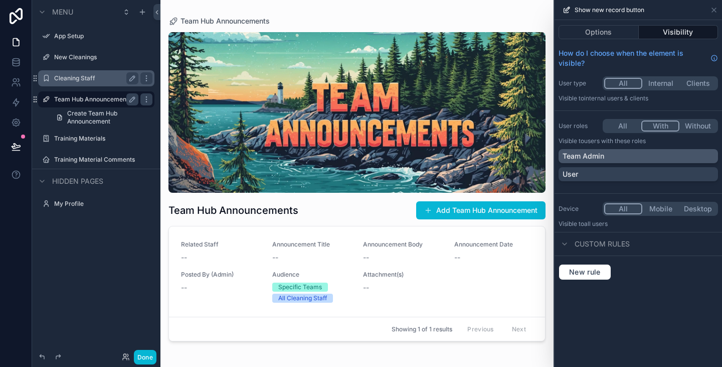
click at [623, 160] on div "Team Admin" at bounding box center [638, 156] width 151 height 10
click at [715, 7] on icon at bounding box center [714, 10] width 8 height 8
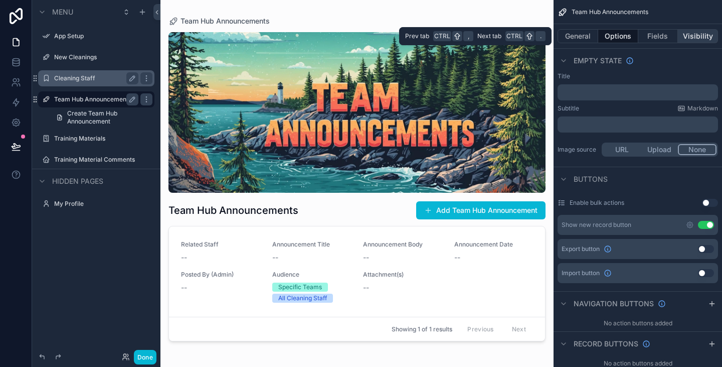
click at [701, 34] on button "Visibility" at bounding box center [698, 36] width 40 height 14
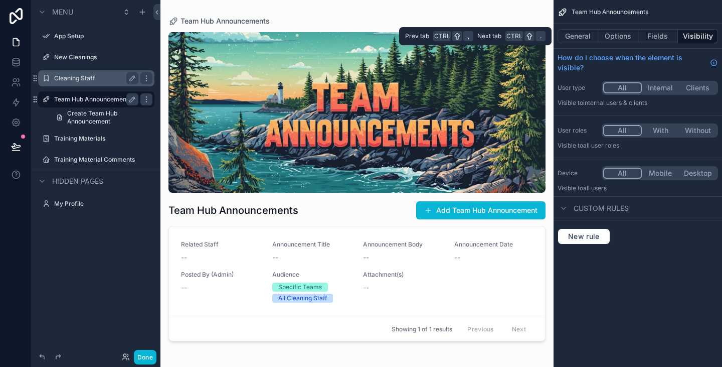
scroll to position [0, 0]
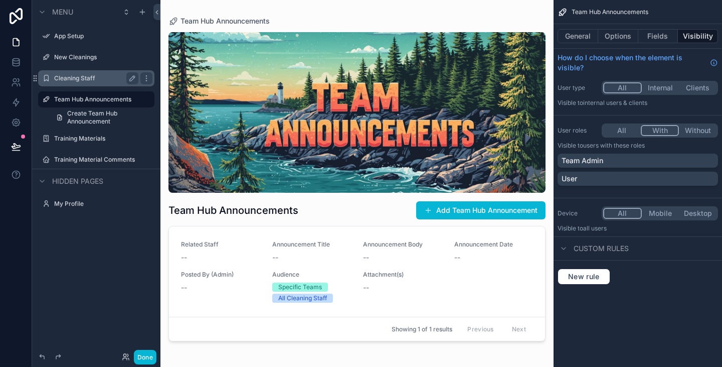
click at [657, 129] on button "With" at bounding box center [660, 130] width 39 height 11
click at [621, 162] on div "Team Admin" at bounding box center [638, 160] width 152 height 10
click at [622, 177] on div "User" at bounding box center [638, 179] width 152 height 10
click at [506, 20] on div "Team Hub Announcements" at bounding box center [357, 21] width 377 height 10
click at [223, 256] on div "--" at bounding box center [220, 257] width 79 height 10
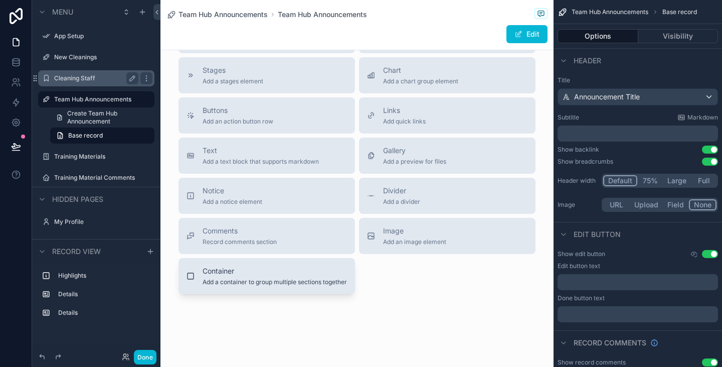
scroll to position [436, 0]
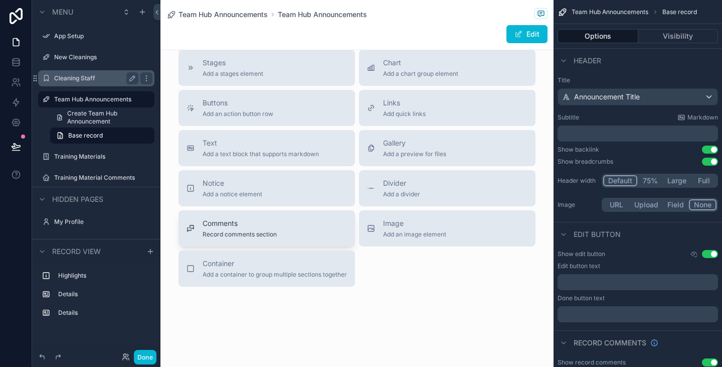
click at [256, 228] on div "Comments Record comments section" at bounding box center [240, 228] width 74 height 20
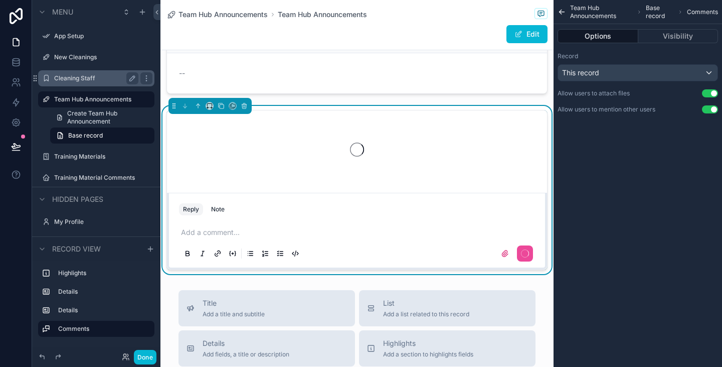
scroll to position [240, 0]
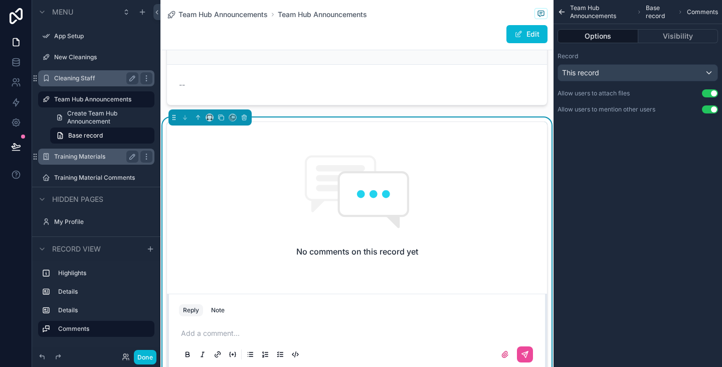
click at [77, 157] on label "Training Materials" at bounding box center [94, 156] width 80 height 8
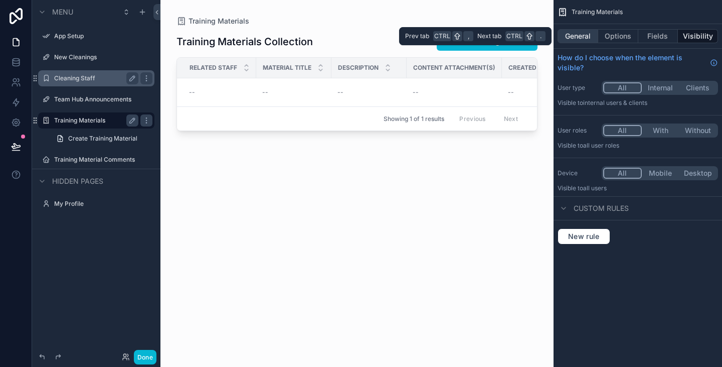
click at [581, 36] on button "General" at bounding box center [578, 36] width 41 height 14
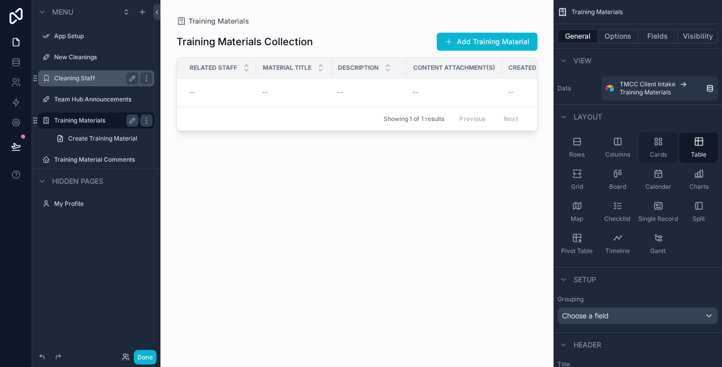
click at [658, 143] on icon "scrollable content" at bounding box center [659, 141] width 10 height 10
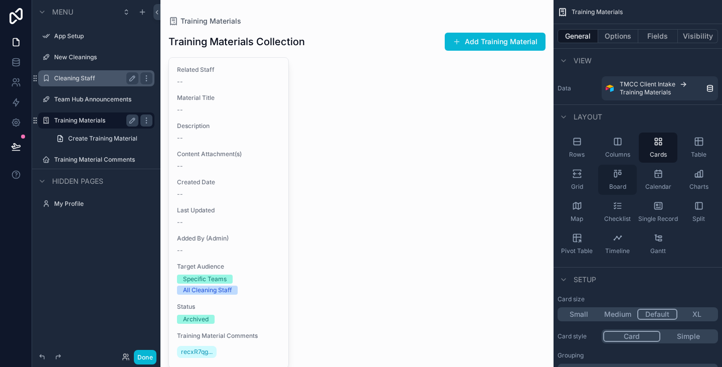
click at [622, 178] on icon "scrollable content" at bounding box center [618, 174] width 10 height 10
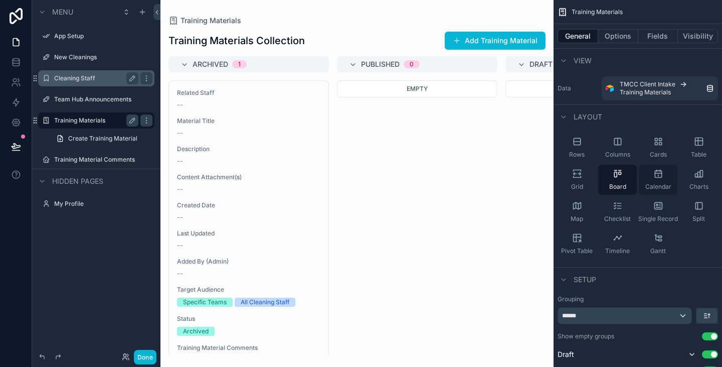
click at [659, 177] on icon "scrollable content" at bounding box center [658, 174] width 7 height 7
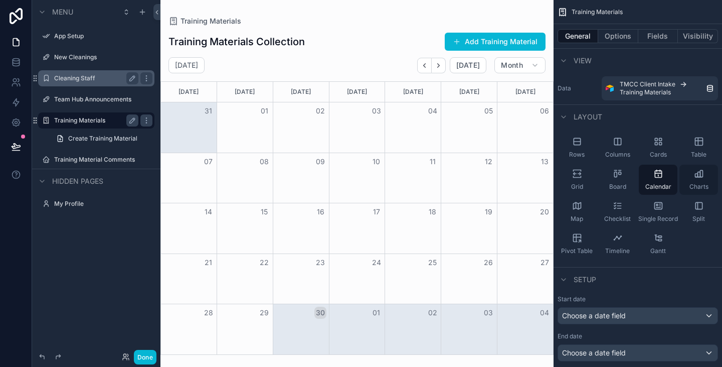
click at [690, 183] on span "Charts" at bounding box center [699, 187] width 19 height 8
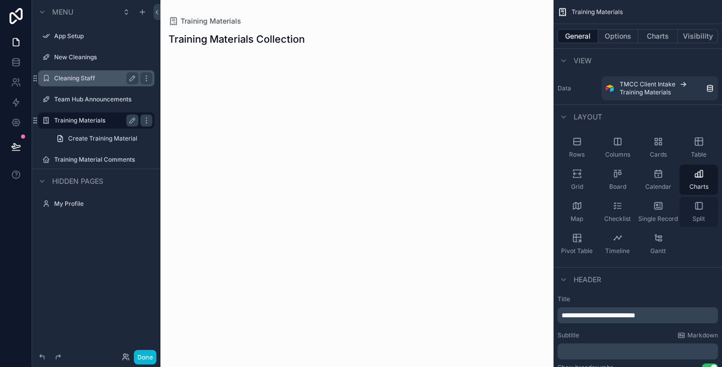
click at [686, 208] on div "Split" at bounding box center [699, 212] width 39 height 30
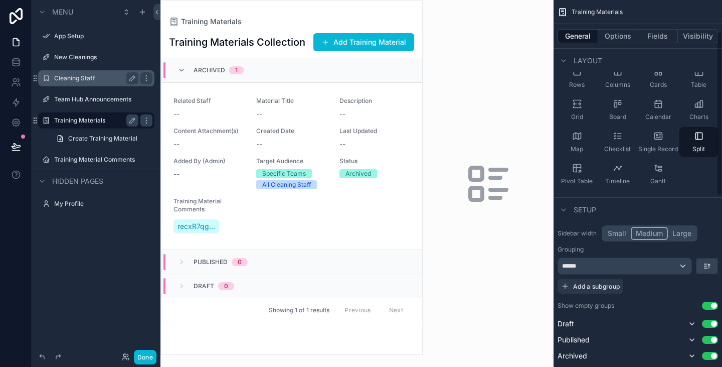
scroll to position [70, 0]
click at [583, 270] on div "******" at bounding box center [624, 265] width 133 height 16
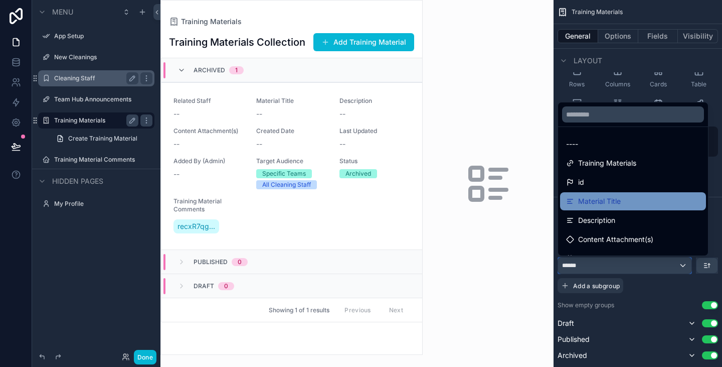
scroll to position [17, 0]
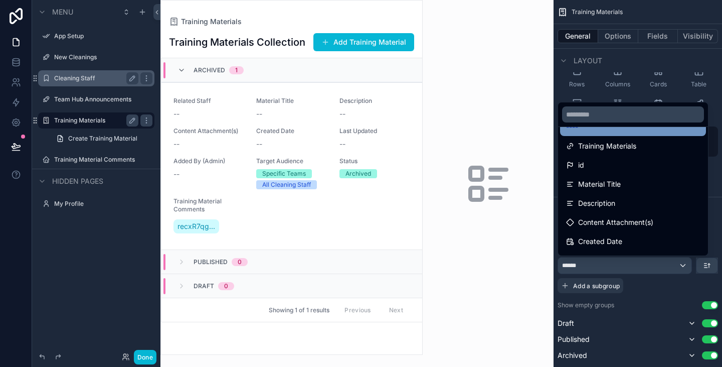
click at [594, 128] on div "----" at bounding box center [633, 127] width 134 height 12
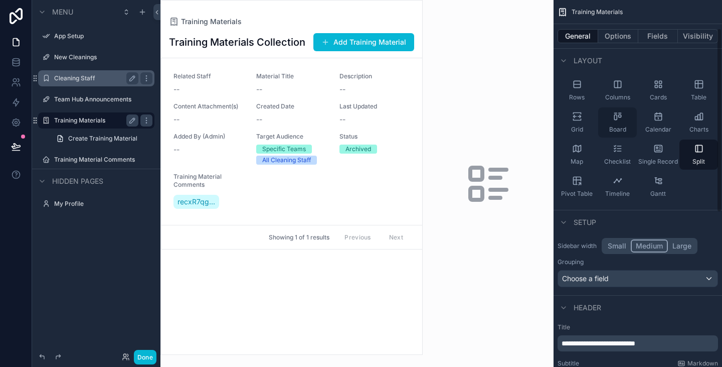
scroll to position [56, 0]
click at [614, 124] on div "Board" at bounding box center [617, 124] width 39 height 30
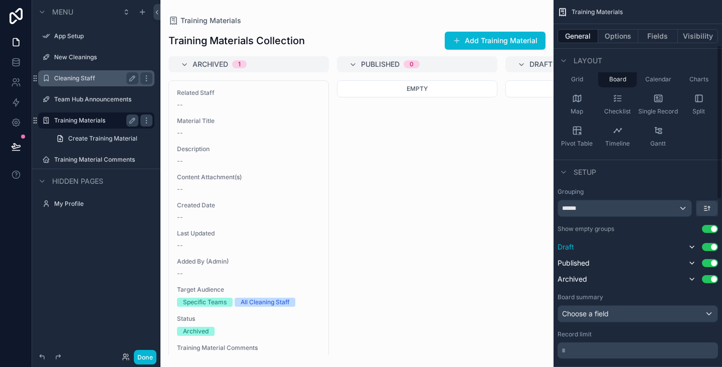
scroll to position [108, 0]
click at [660, 204] on div "******" at bounding box center [624, 208] width 133 height 16
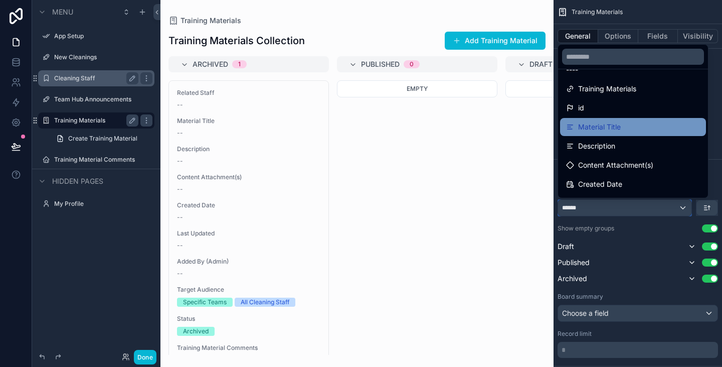
scroll to position [17, 0]
click at [622, 125] on div "Material Title" at bounding box center [633, 126] width 134 height 12
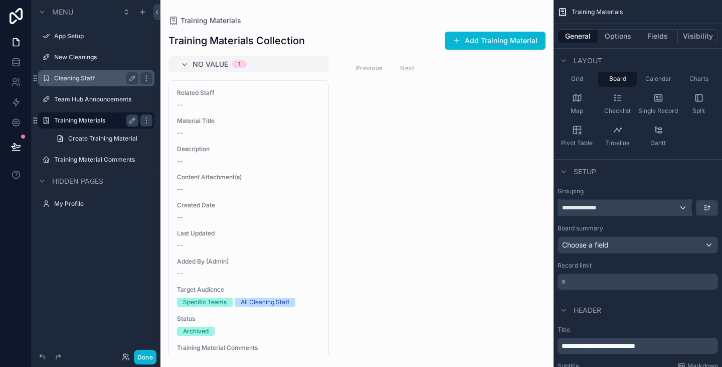
click at [627, 204] on div "**********" at bounding box center [624, 208] width 133 height 16
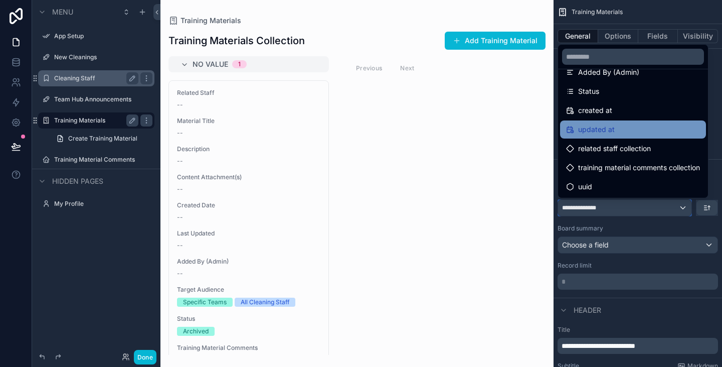
scroll to position [0, 0]
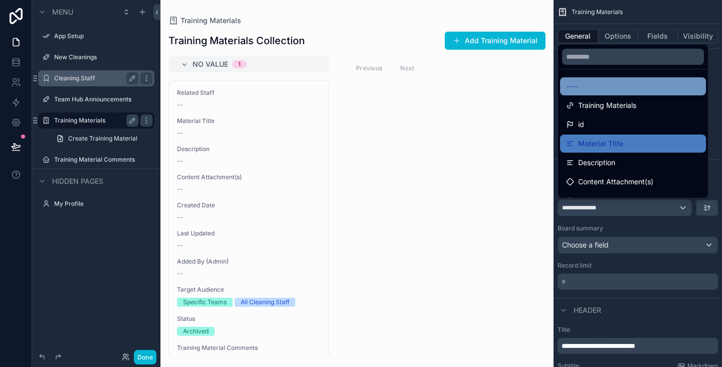
click at [600, 90] on div "----" at bounding box center [633, 86] width 134 height 12
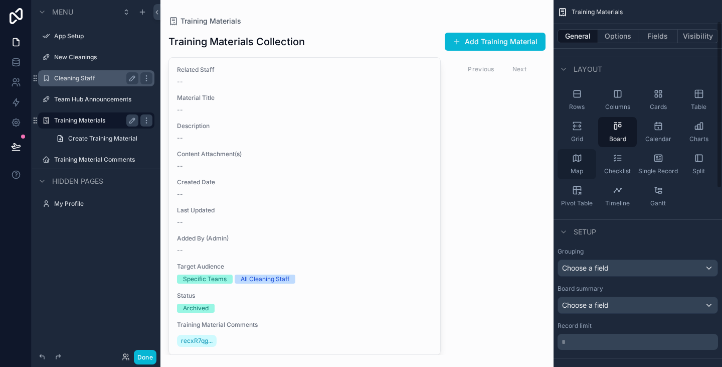
scroll to position [47, 0]
click at [581, 97] on icon "scrollable content" at bounding box center [577, 94] width 10 height 10
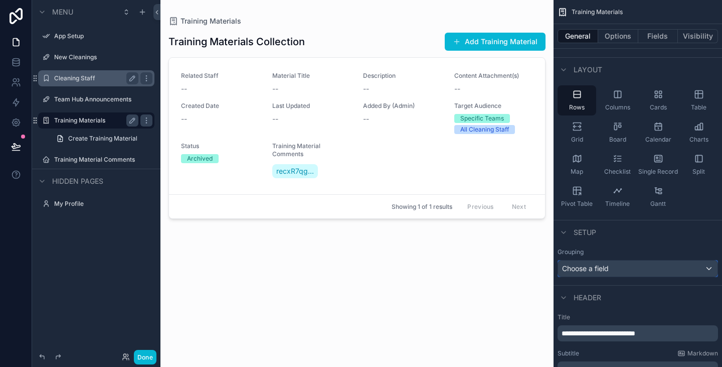
click at [614, 264] on div "Choose a field" at bounding box center [638, 268] width 160 height 16
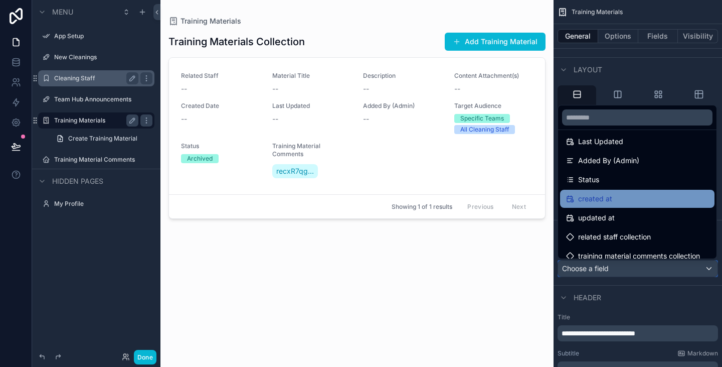
scroll to position [145, 0]
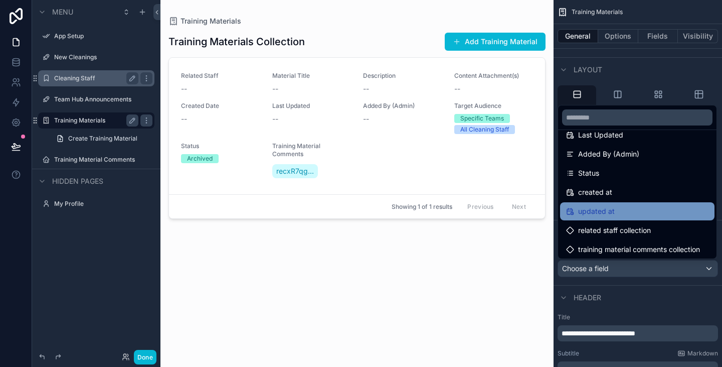
click at [615, 210] on div "updated at" at bounding box center [637, 211] width 142 height 12
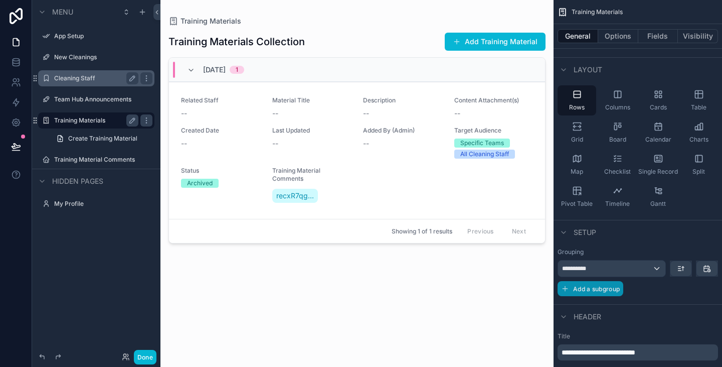
click at [596, 290] on span "Add a subgroup" at bounding box center [596, 289] width 47 height 8
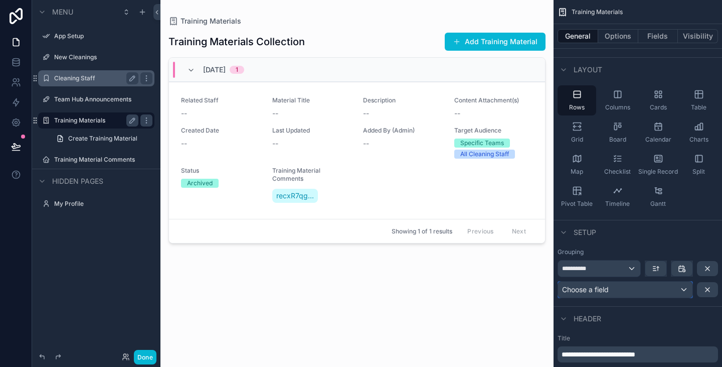
click at [588, 288] on span "Choose a field" at bounding box center [585, 289] width 47 height 9
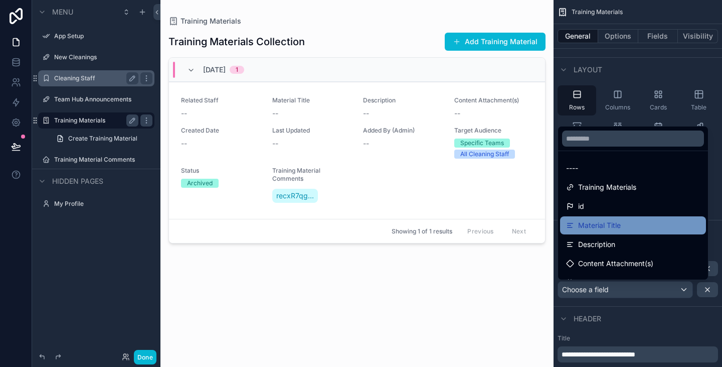
click at [593, 223] on span "Material Title" at bounding box center [599, 225] width 43 height 12
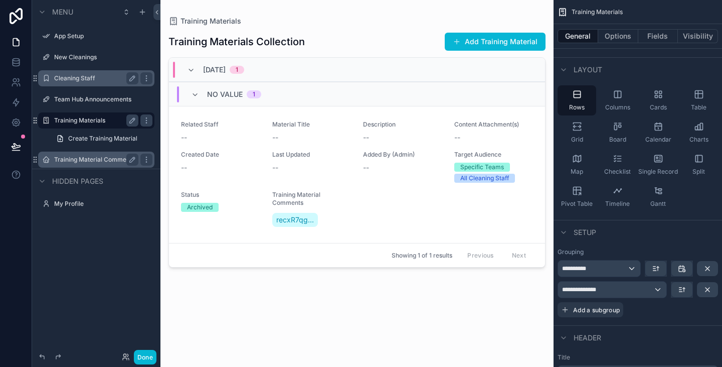
click at [72, 153] on div "Training Material Comments" at bounding box center [96, 159] width 112 height 16
click at [0, 96] on link at bounding box center [16, 102] width 32 height 20
